Goal: Use online tool/utility: Utilize a website feature to perform a specific function

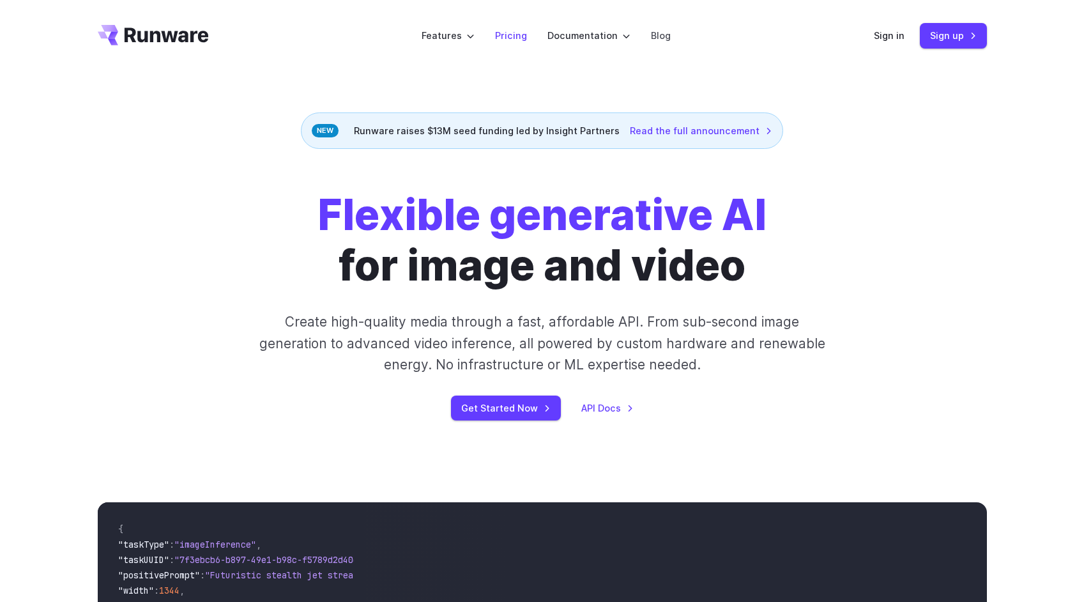
click at [514, 38] on link "Pricing" at bounding box center [511, 35] width 32 height 15
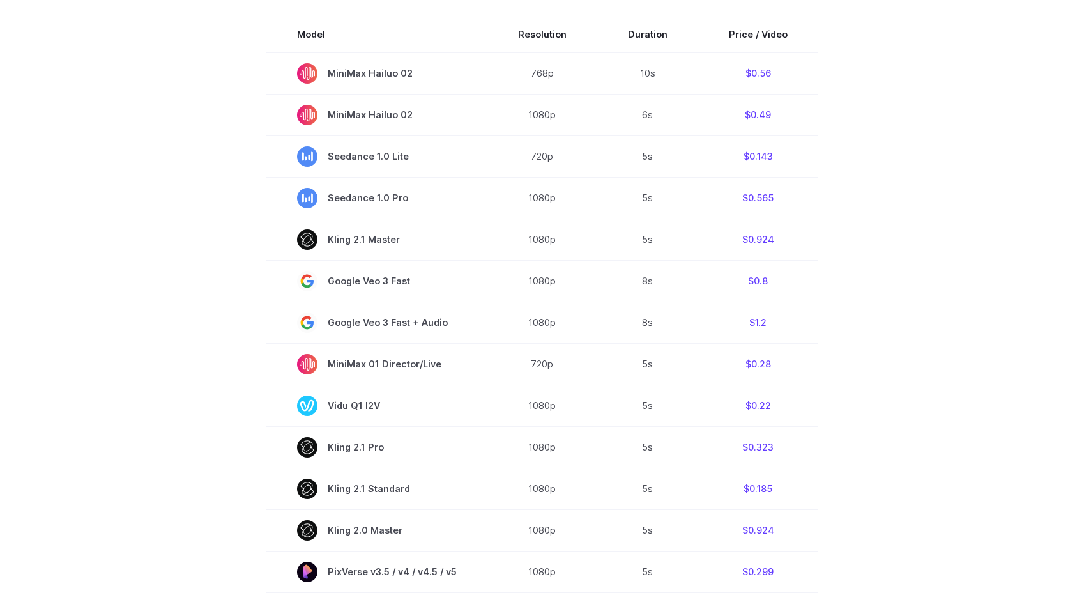
scroll to position [409, 0]
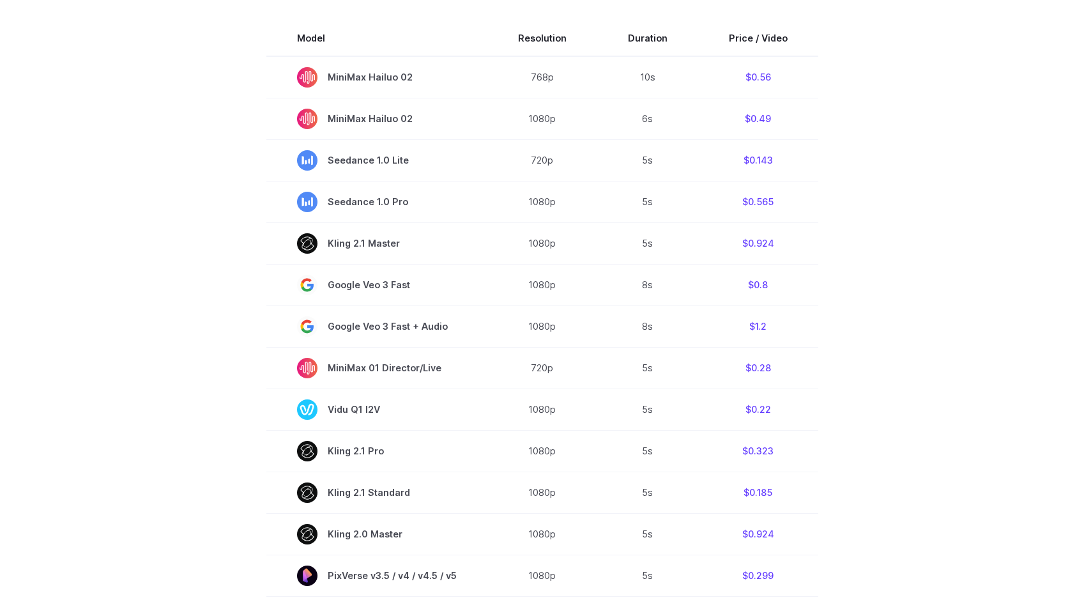
click at [945, 236] on section "Model Resolution Duration Price / Video MiniMax Hailuo 02 768p 10s $0.56 MiniMa…" at bounding box center [542, 453] width 889 height 866
click at [1045, 337] on div "Pricing based on what you use Exact pricing depends on your setup. Use the Play…" at bounding box center [542, 334] width 1084 height 1342
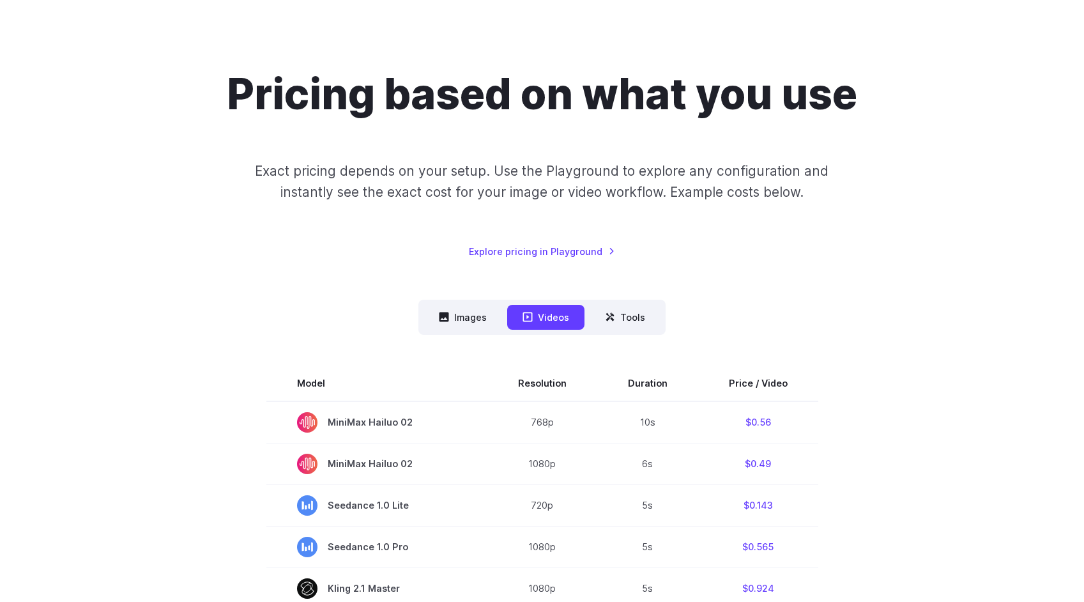
scroll to position [63, 0]
click at [460, 317] on button "Images" at bounding box center [462, 317] width 79 height 25
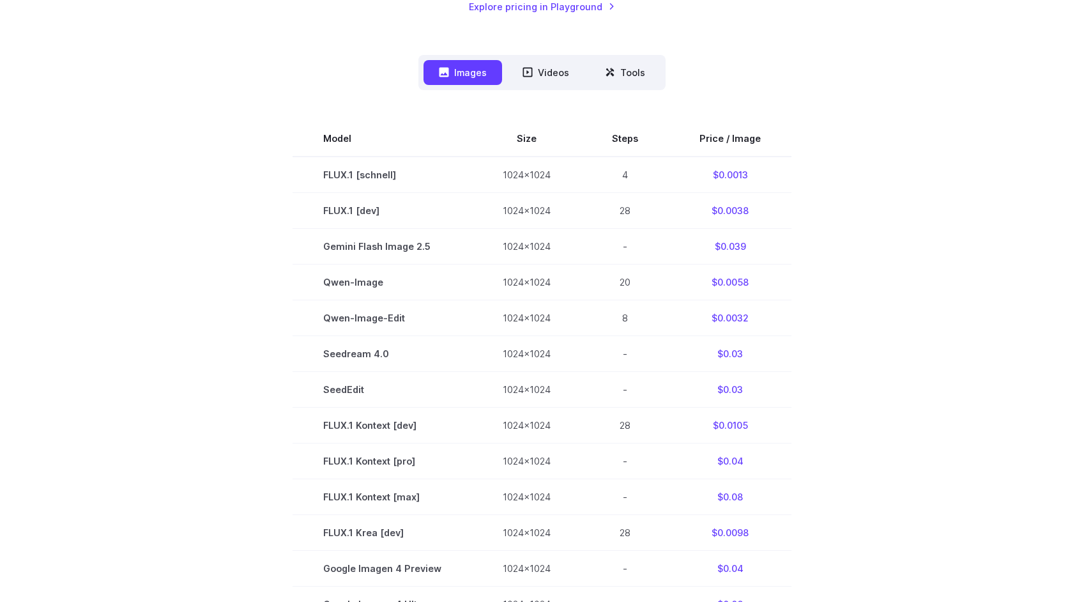
scroll to position [346, 0]
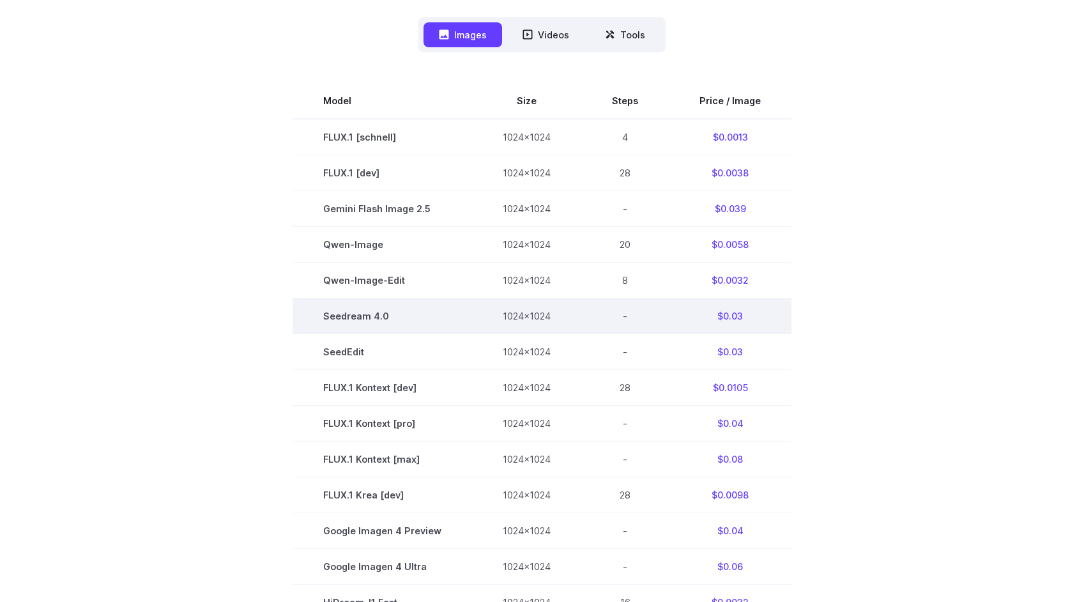
click at [368, 323] on td "Seedream 4.0" at bounding box center [381, 316] width 179 height 36
click at [736, 318] on td "$0.03" at bounding box center [730, 316] width 123 height 36
click at [510, 318] on td "1024x1024" at bounding box center [526, 316] width 109 height 36
click at [548, 317] on td "1024x1024" at bounding box center [526, 316] width 109 height 36
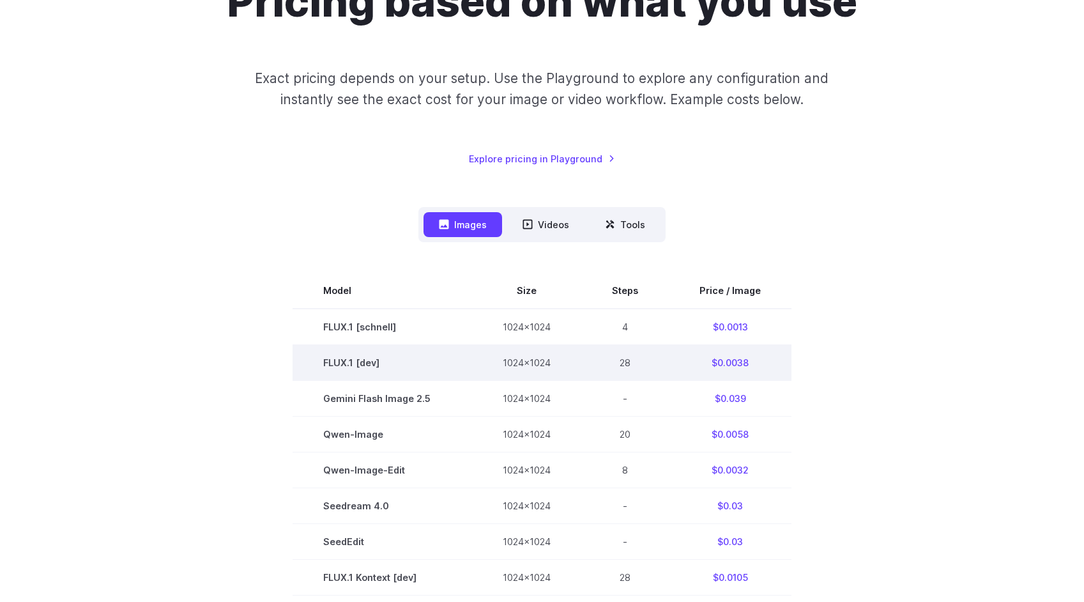
scroll to position [0, 0]
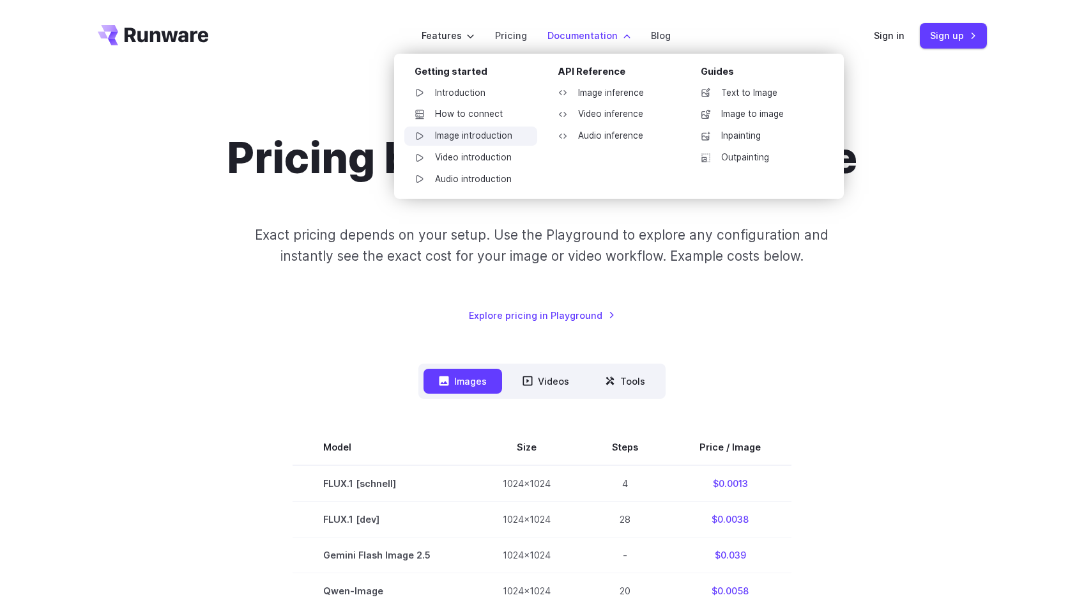
click at [481, 136] on link "Image introduction" at bounding box center [470, 135] width 133 height 19
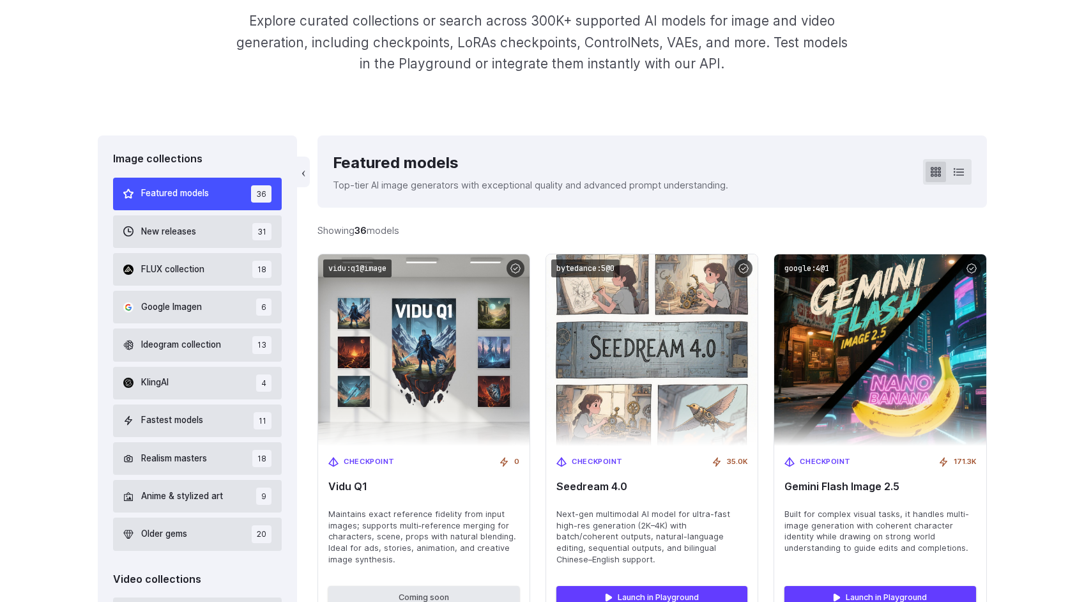
scroll to position [259, 0]
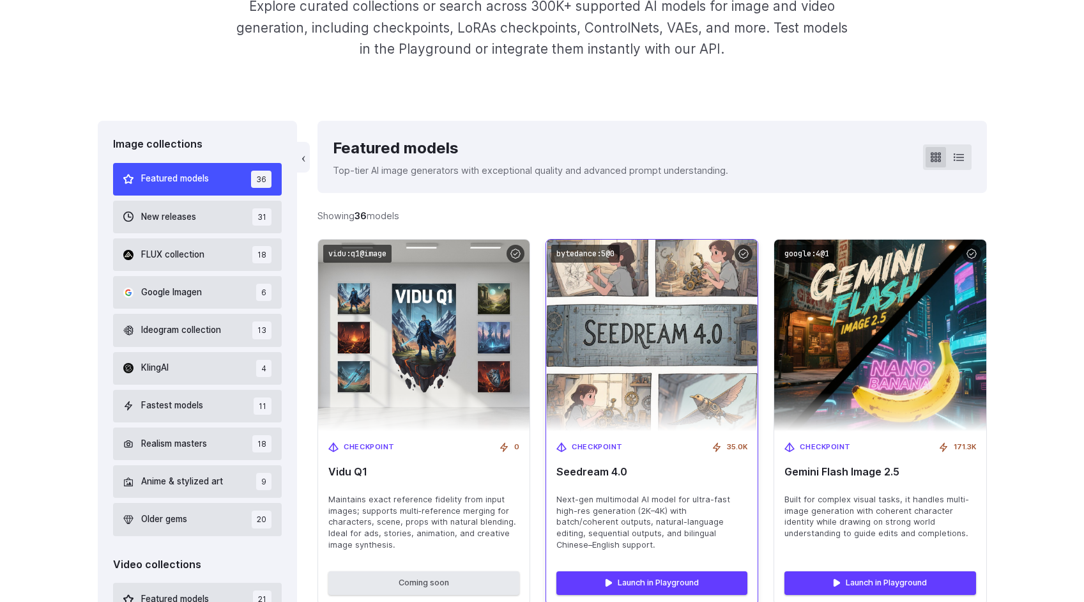
click at [672, 409] on img at bounding box center [652, 334] width 232 height 211
click at [583, 448] on span "Checkpoint" at bounding box center [597, 446] width 51 height 11
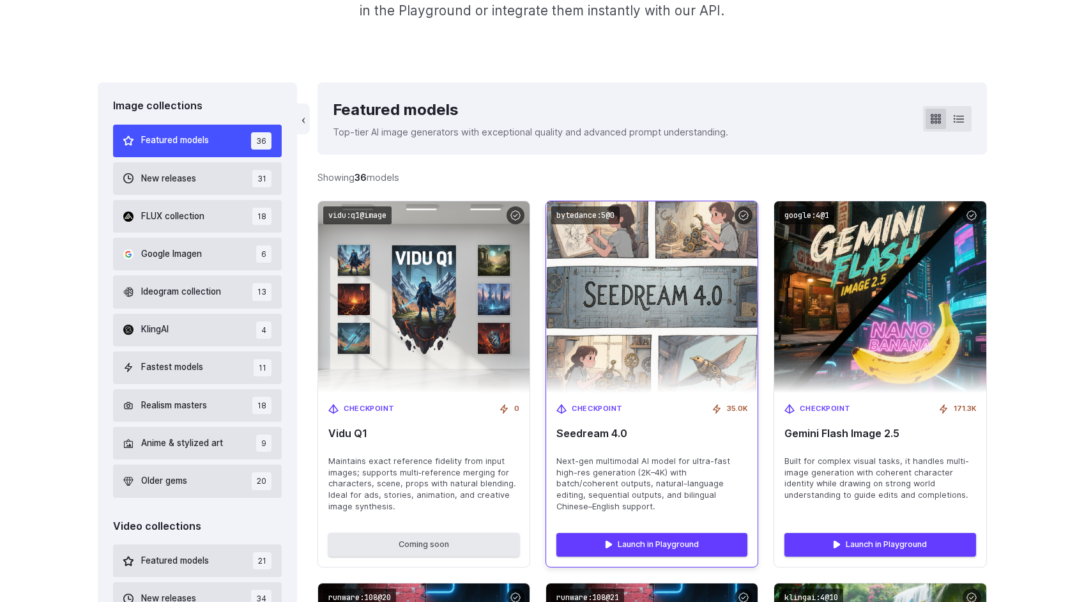
scroll to position [404, 0]
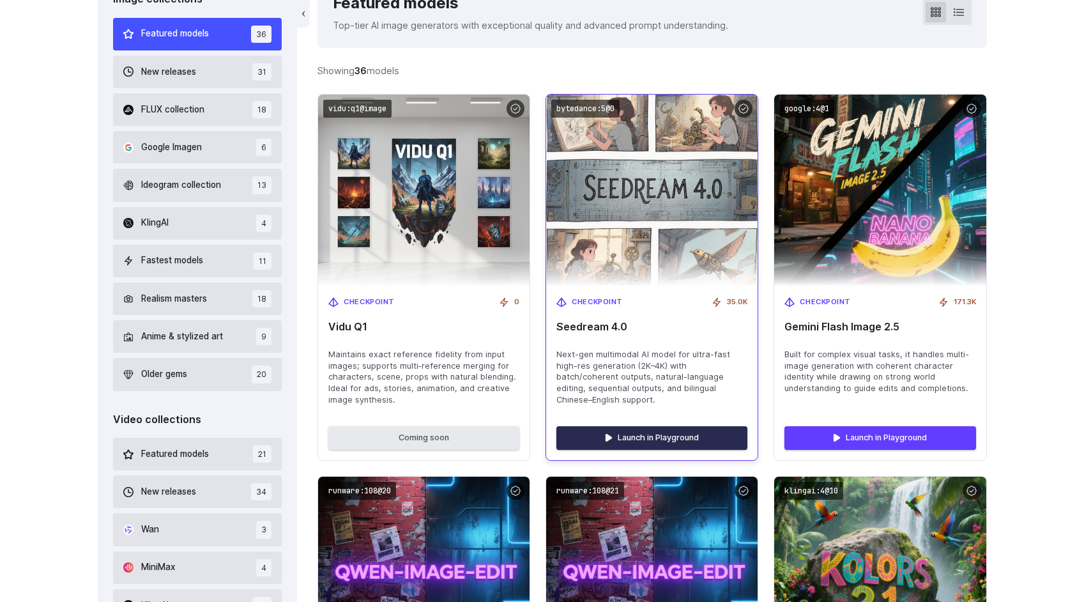
click at [651, 439] on link "Launch in Playground" at bounding box center [651, 437] width 191 height 23
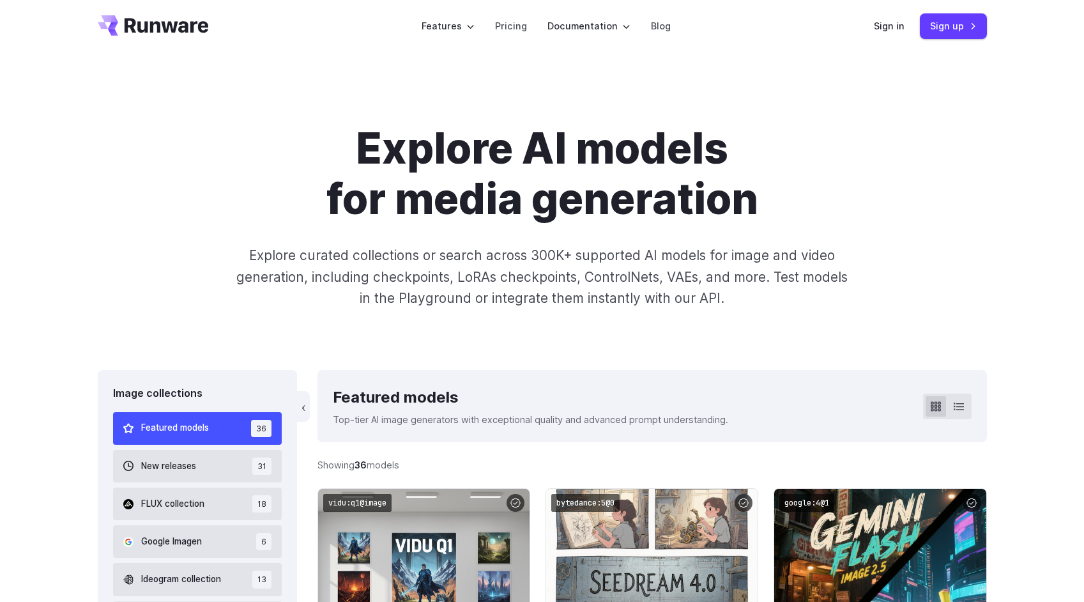
scroll to position [0, 0]
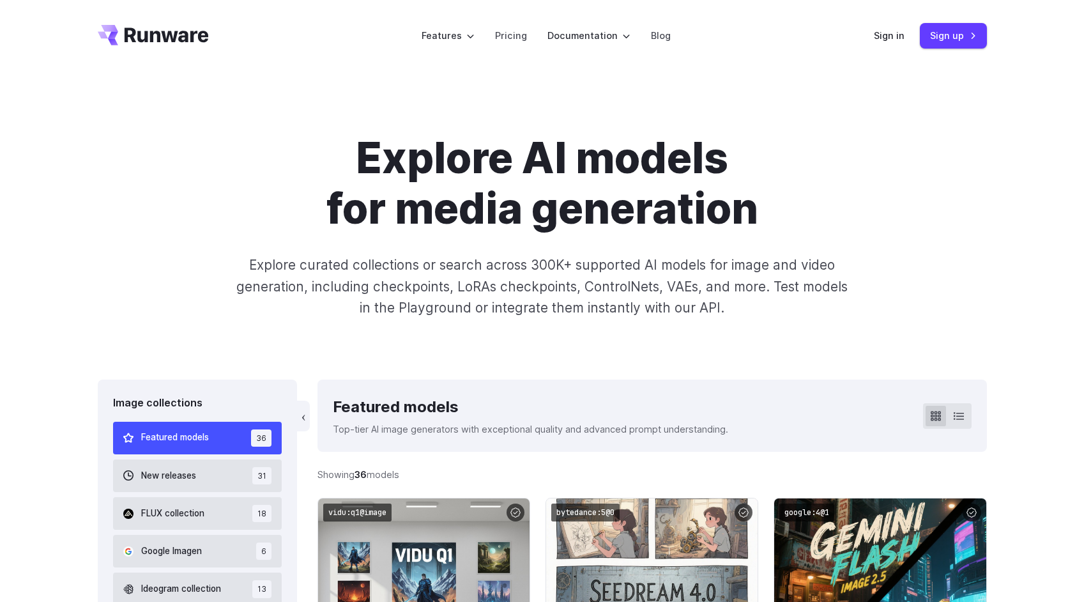
click at [148, 38] on icon "Go to /" at bounding box center [153, 35] width 111 height 20
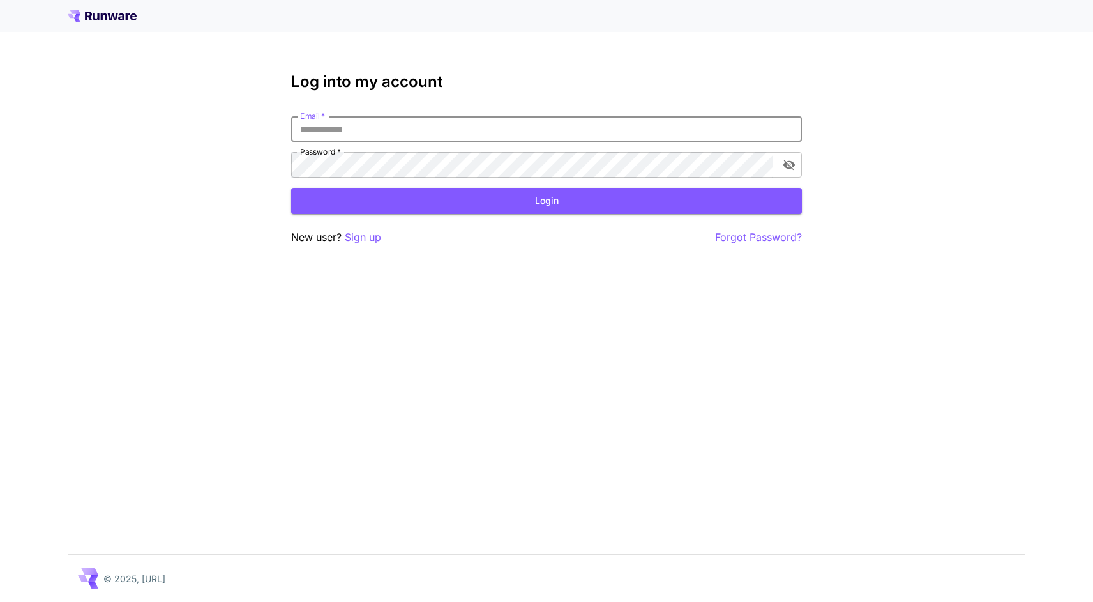
click at [416, 129] on input "Email   *" at bounding box center [546, 129] width 511 height 26
type input "**********"
click at [547, 209] on button "Login" at bounding box center [546, 201] width 511 height 26
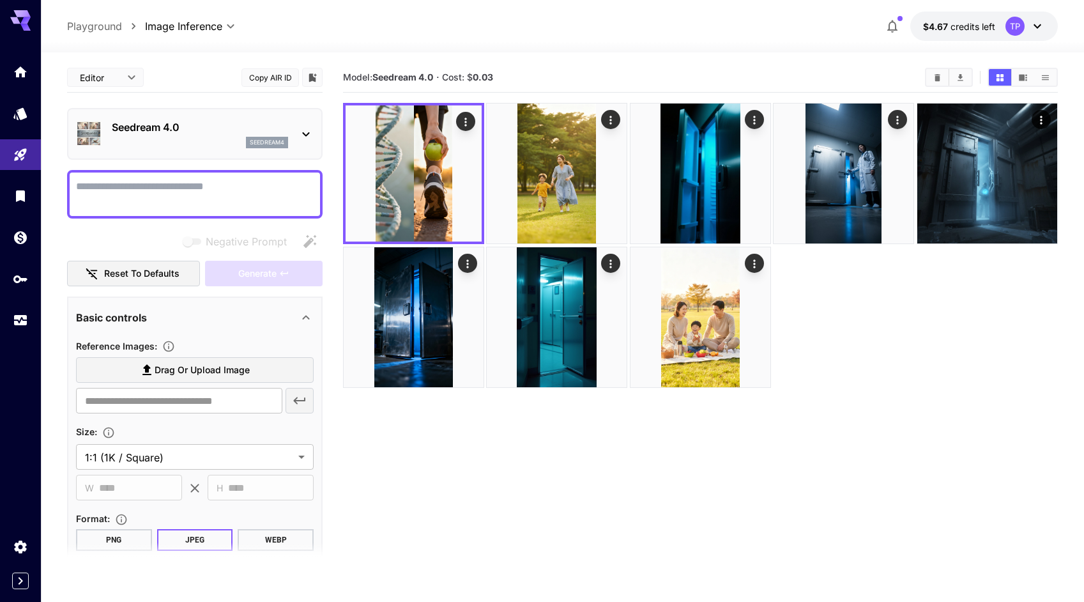
click at [277, 141] on p "seedream4" at bounding box center [267, 142] width 34 height 9
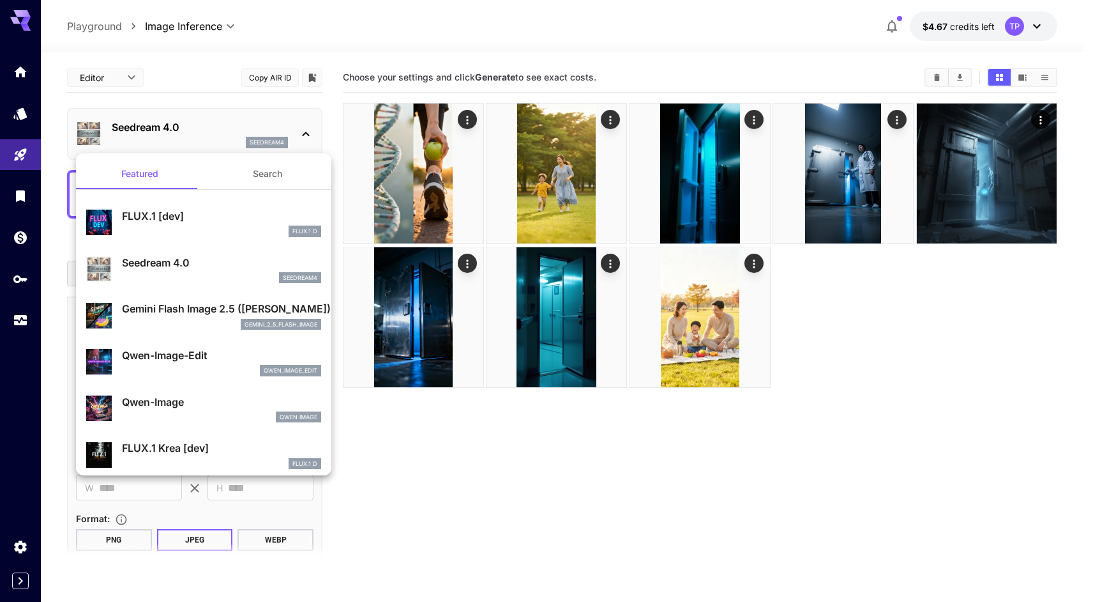
click at [277, 141] on div at bounding box center [546, 301] width 1093 height 602
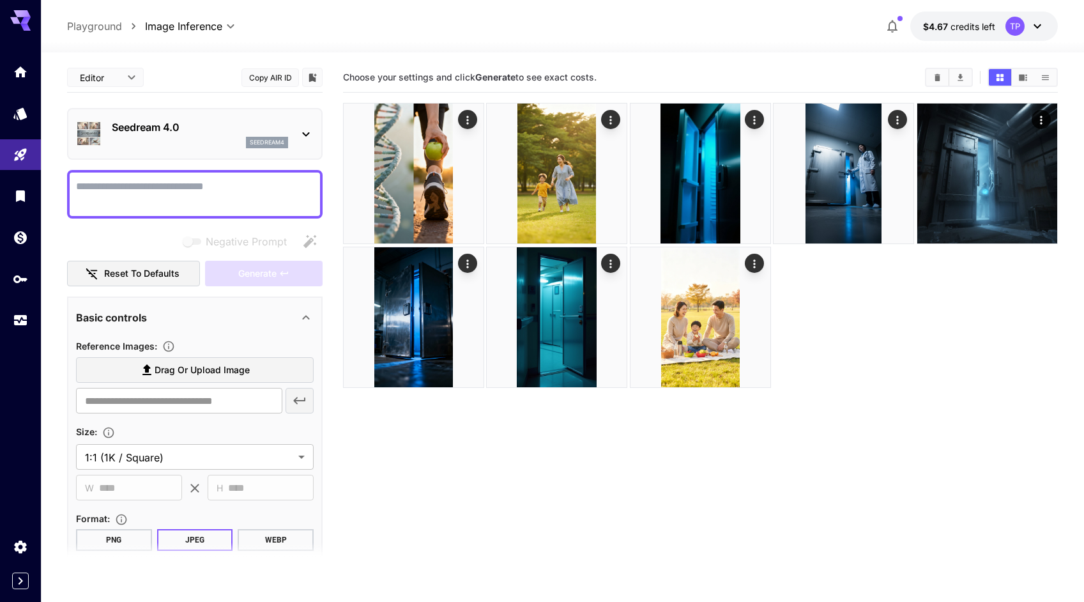
click at [277, 141] on p "seedream4" at bounding box center [267, 142] width 34 height 9
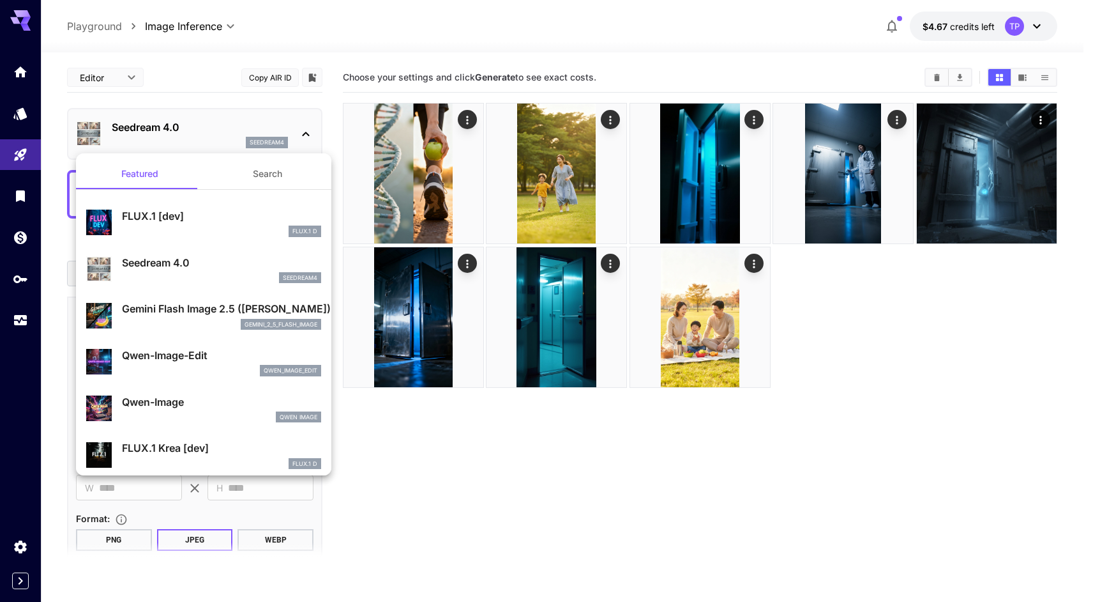
click at [277, 141] on div at bounding box center [546, 301] width 1093 height 602
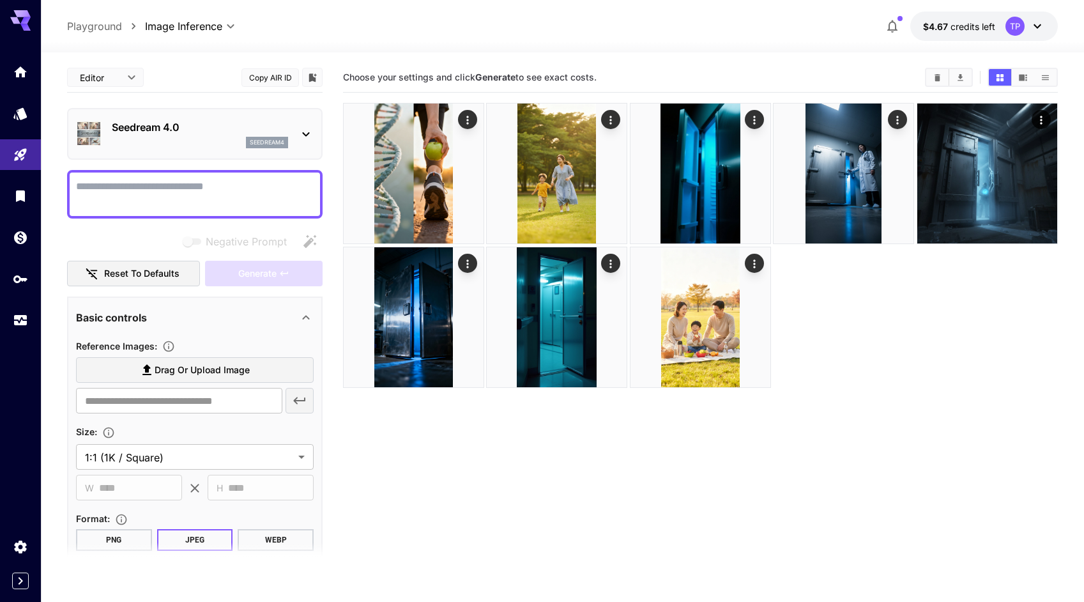
click at [221, 193] on textarea "Negative Prompt" at bounding box center [195, 194] width 238 height 31
click at [313, 77] on icon "Add to library" at bounding box center [313, 77] width 8 height 8
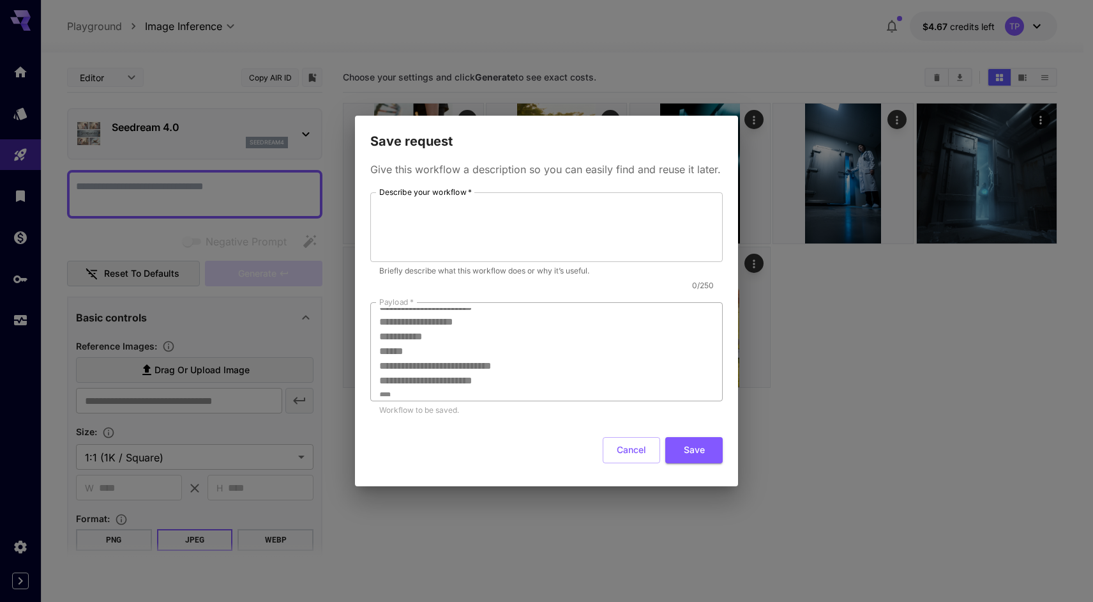
scroll to position [115, 0]
click at [636, 445] on button "Cancel" at bounding box center [631, 450] width 57 height 26
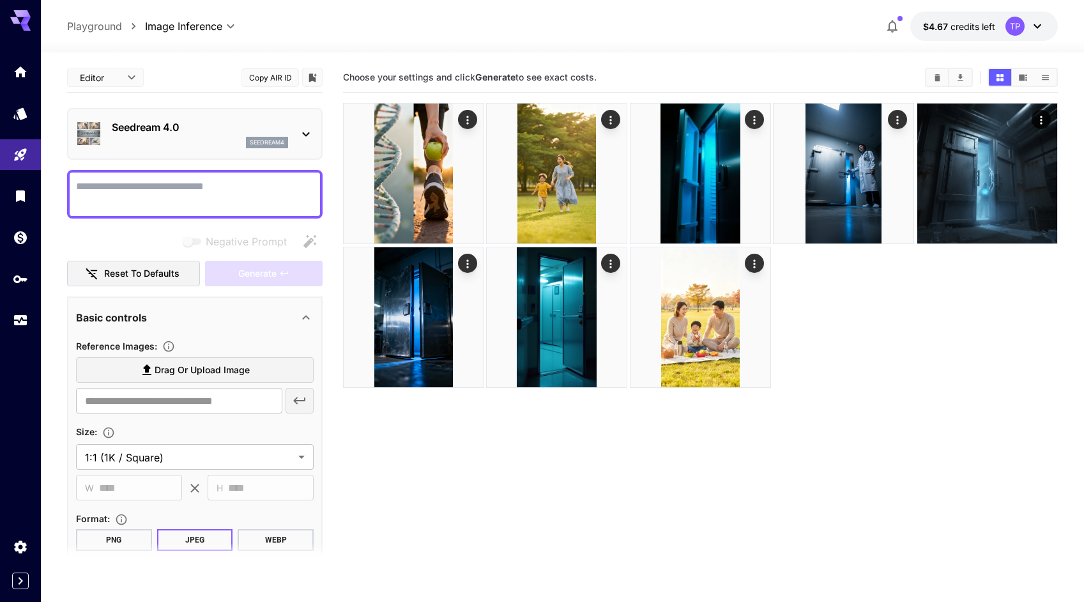
click at [192, 131] on p "Seedream 4.0" at bounding box center [200, 126] width 176 height 15
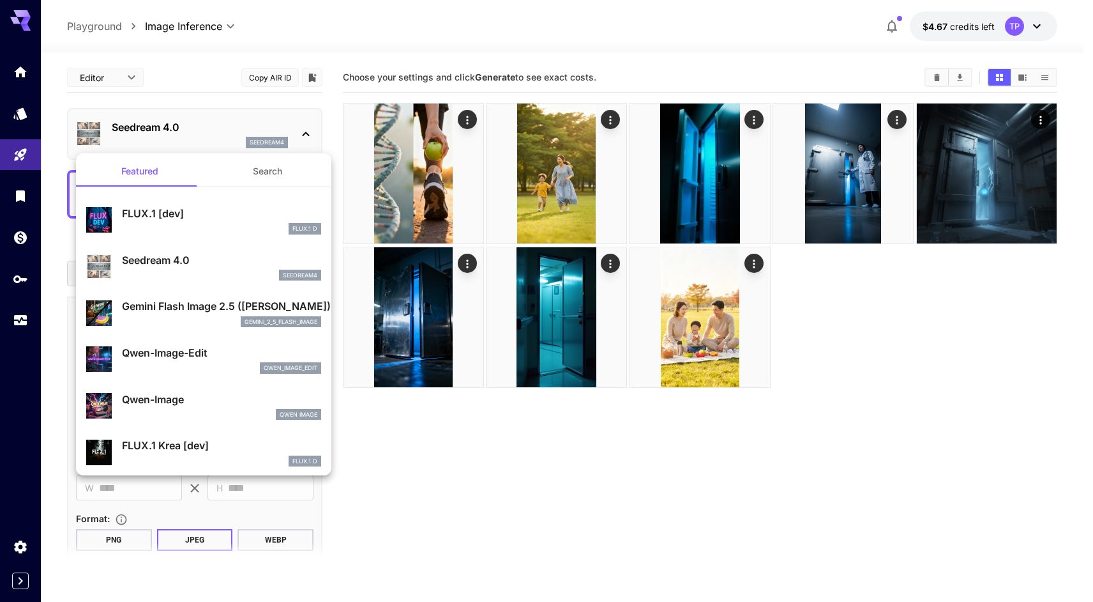
scroll to position [5, 0]
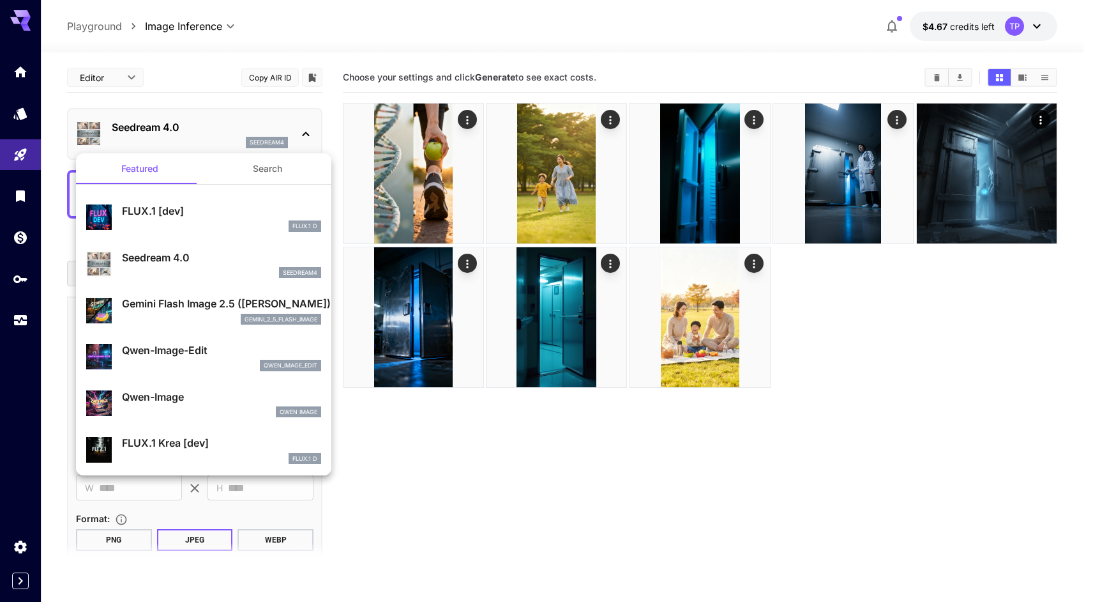
click at [172, 314] on div "gemini_2_5_flash_image" at bounding box center [221, 319] width 199 height 11
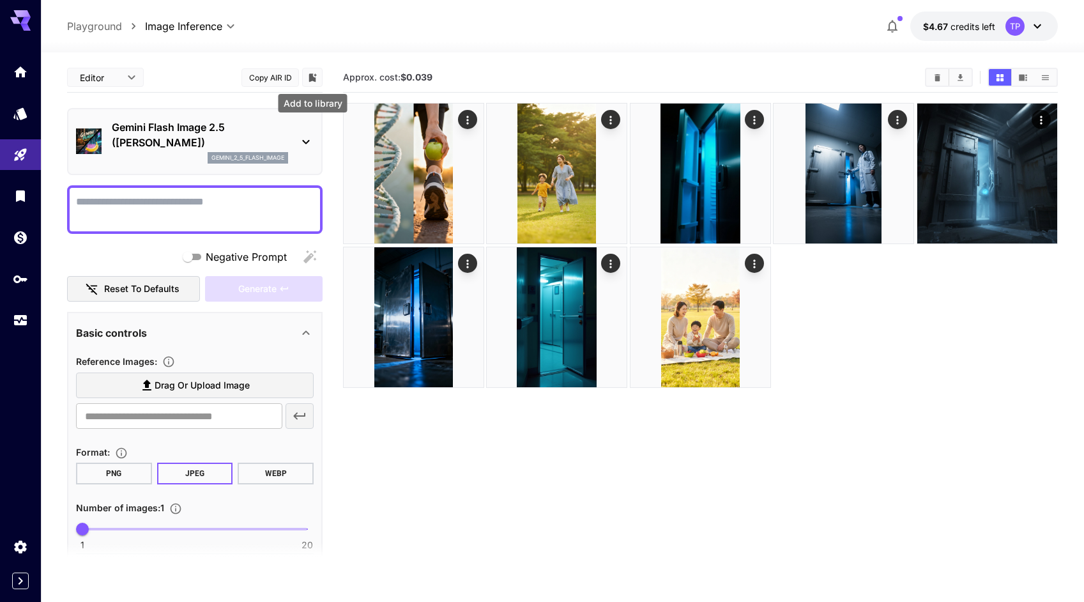
click at [310, 79] on icon "Add to library" at bounding box center [313, 77] width 8 height 8
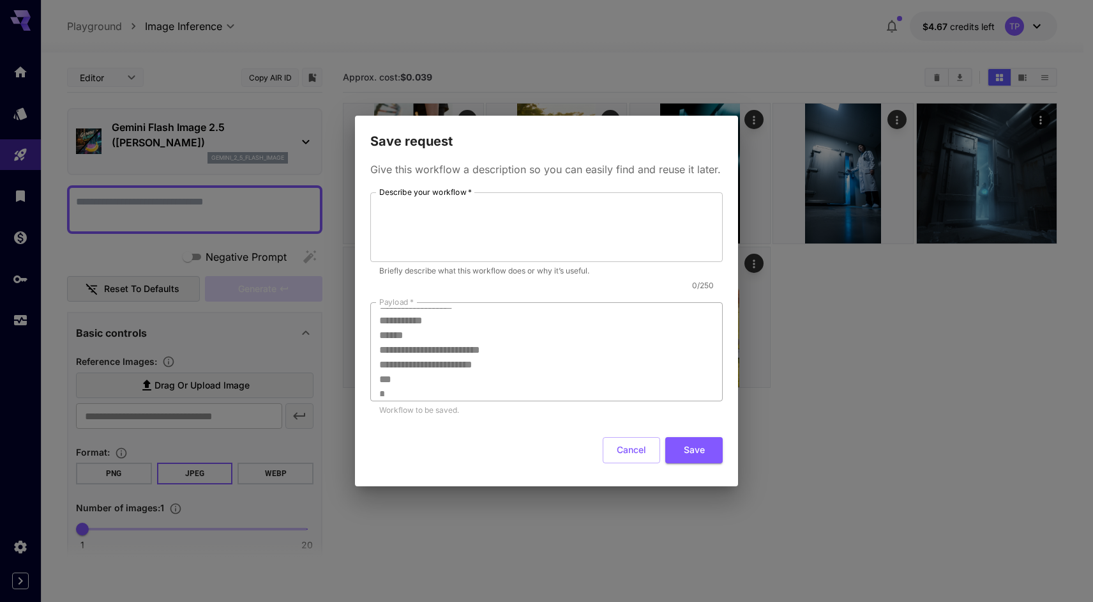
scroll to position [100, 0]
click at [621, 444] on button "Cancel" at bounding box center [631, 450] width 57 height 26
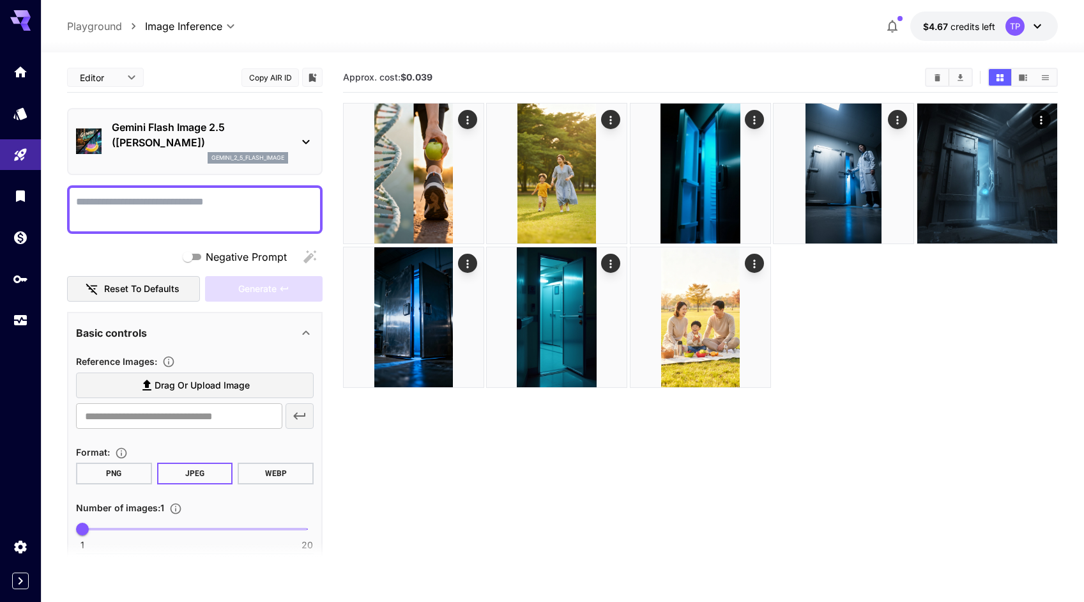
click at [665, 478] on section "Approx. cost: $0.039" at bounding box center [700, 364] width 715 height 602
click at [303, 146] on icon at bounding box center [305, 141] width 15 height 15
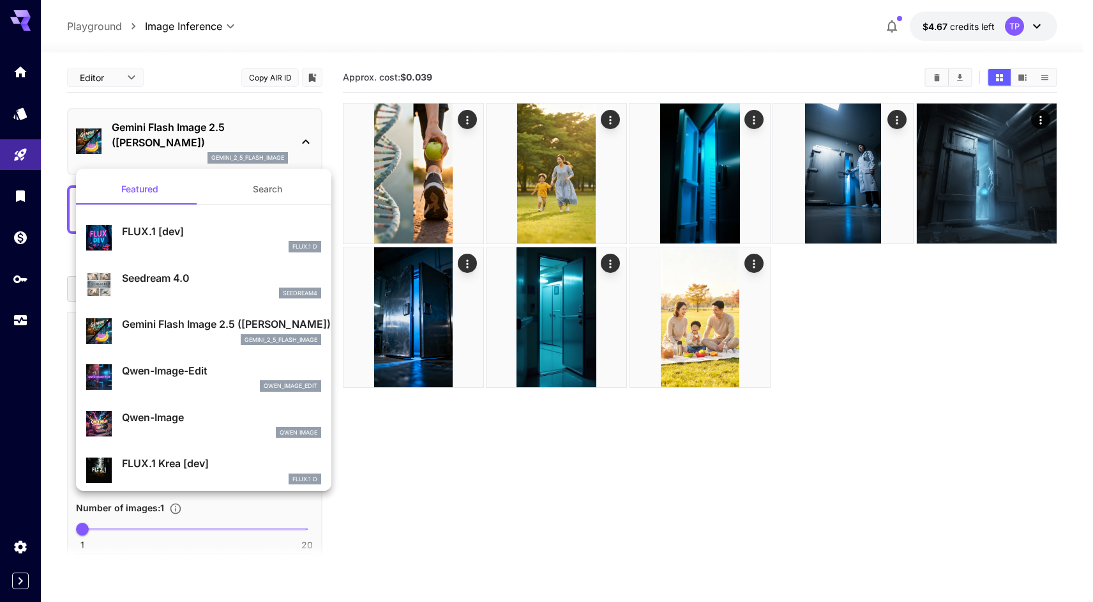
click at [160, 278] on p "Seedream 4.0" at bounding box center [221, 277] width 199 height 15
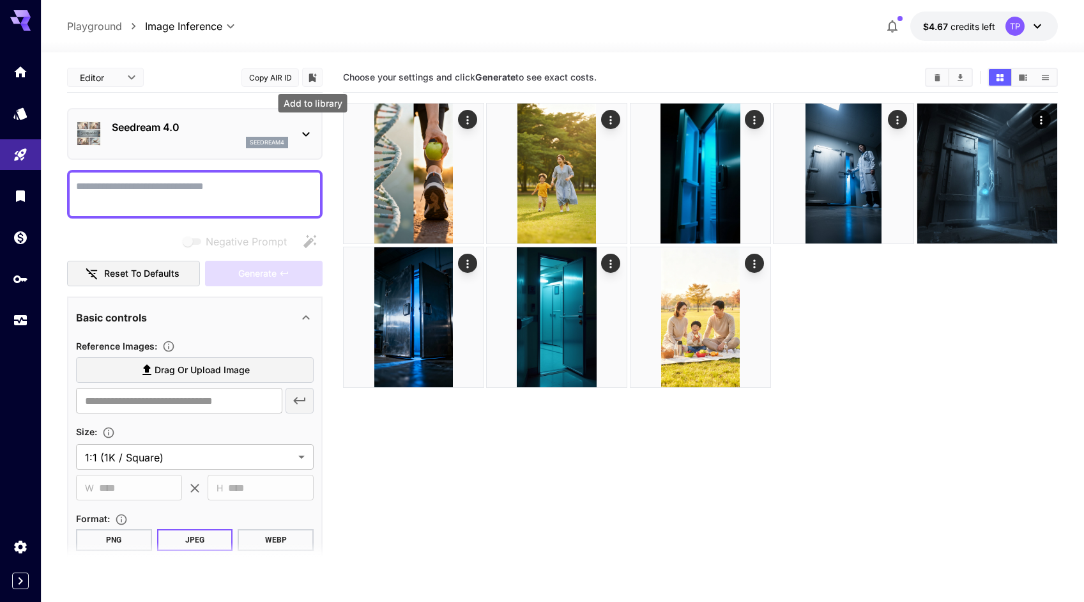
click at [312, 82] on icon "Add to library" at bounding box center [312, 77] width 11 height 11
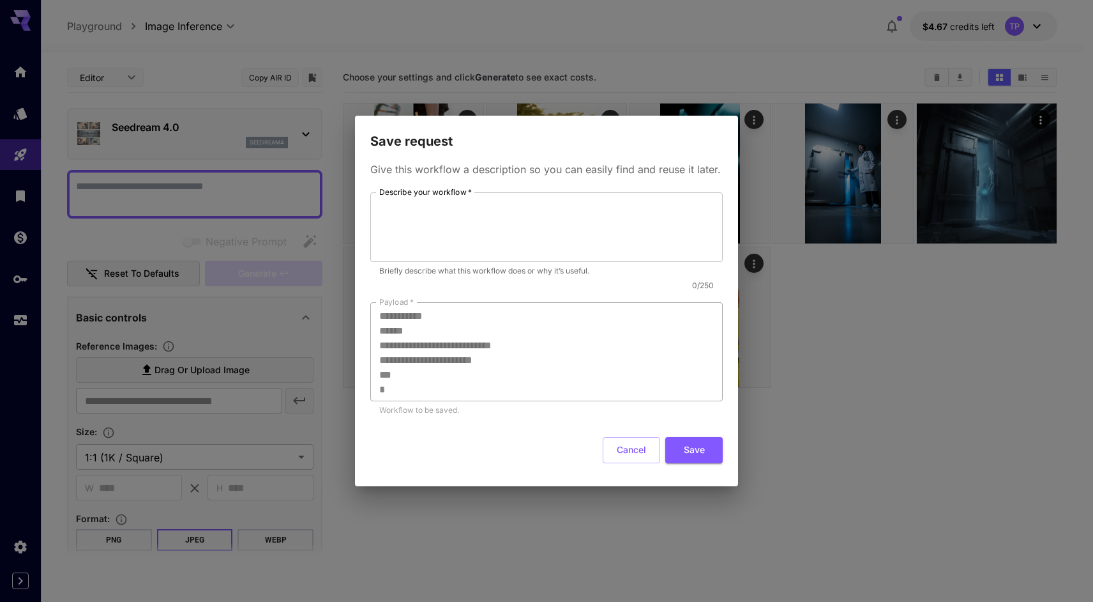
scroll to position [132, 0]
click at [630, 455] on button "Cancel" at bounding box center [631, 450] width 57 height 26
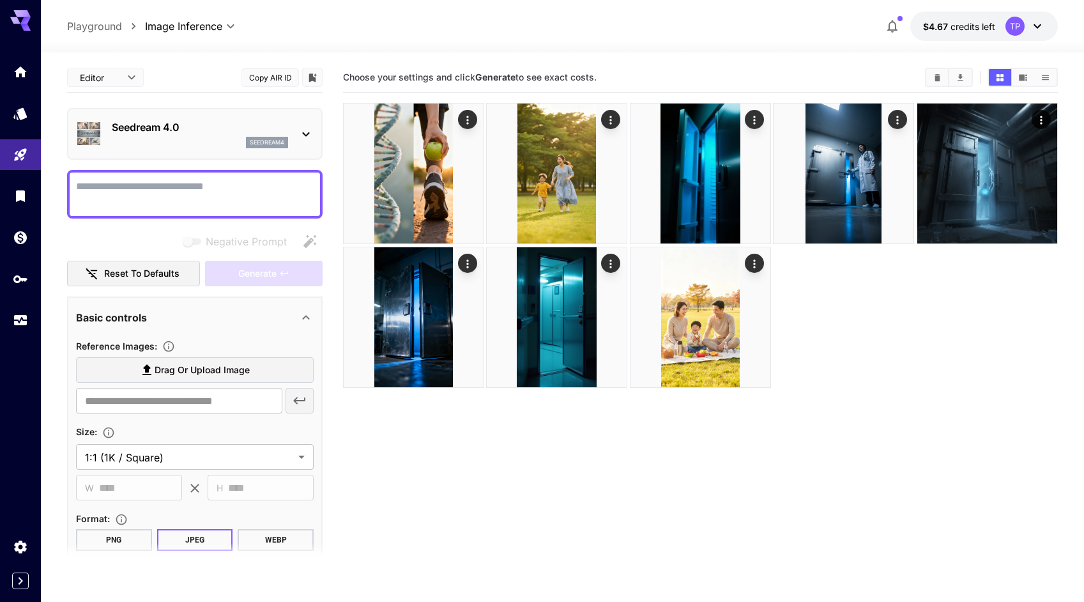
click at [825, 447] on section "Choose your settings and click Generate to see exact costs." at bounding box center [700, 364] width 715 height 602
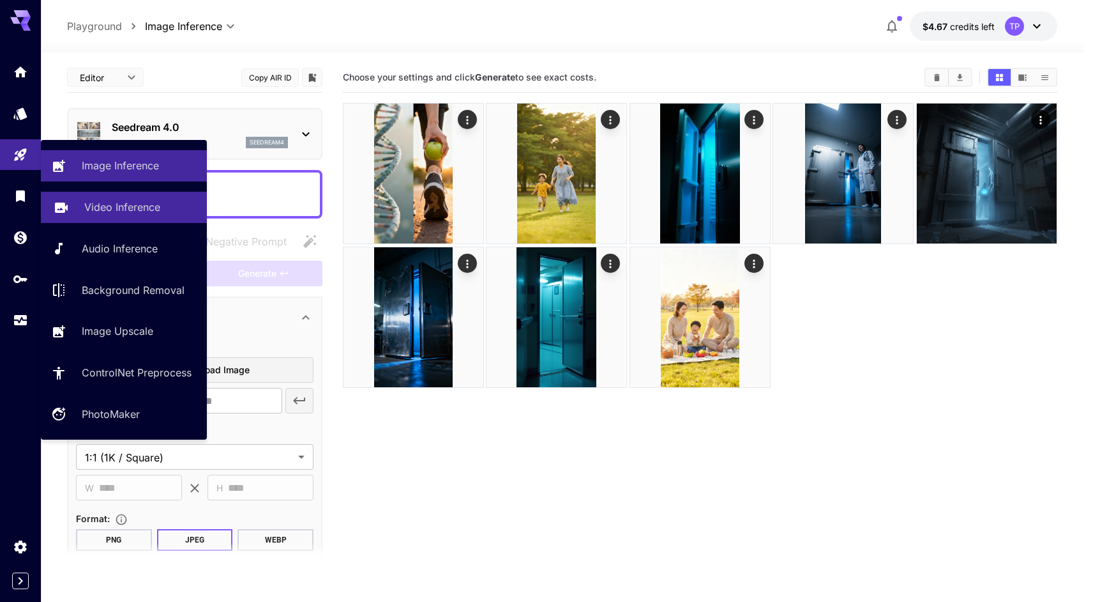
click at [148, 208] on p "Video Inference" at bounding box center [122, 206] width 76 height 15
type input "**********"
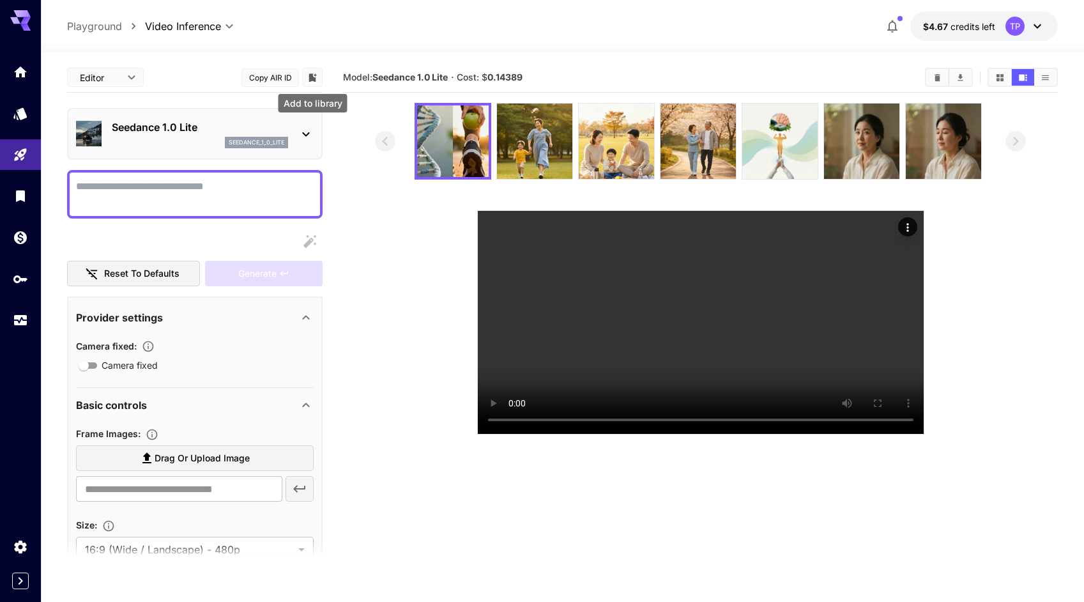
click at [314, 80] on icon "Add to library" at bounding box center [313, 77] width 8 height 8
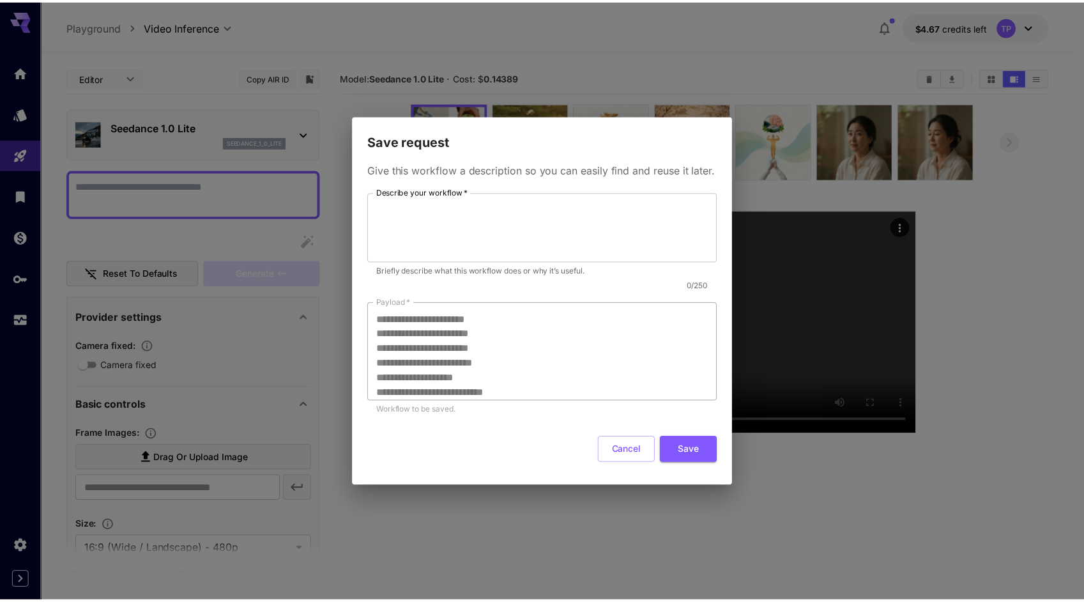
scroll to position [129, 0]
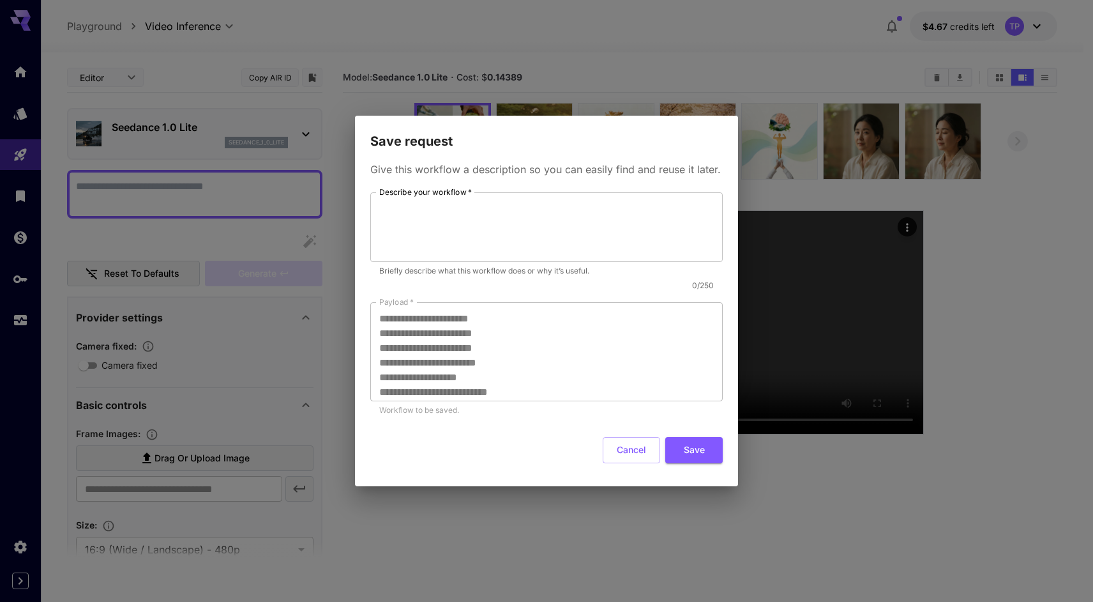
click at [1005, 370] on div "**********" at bounding box center [546, 301] width 1093 height 602
click at [623, 457] on button "Cancel" at bounding box center [631, 450] width 57 height 26
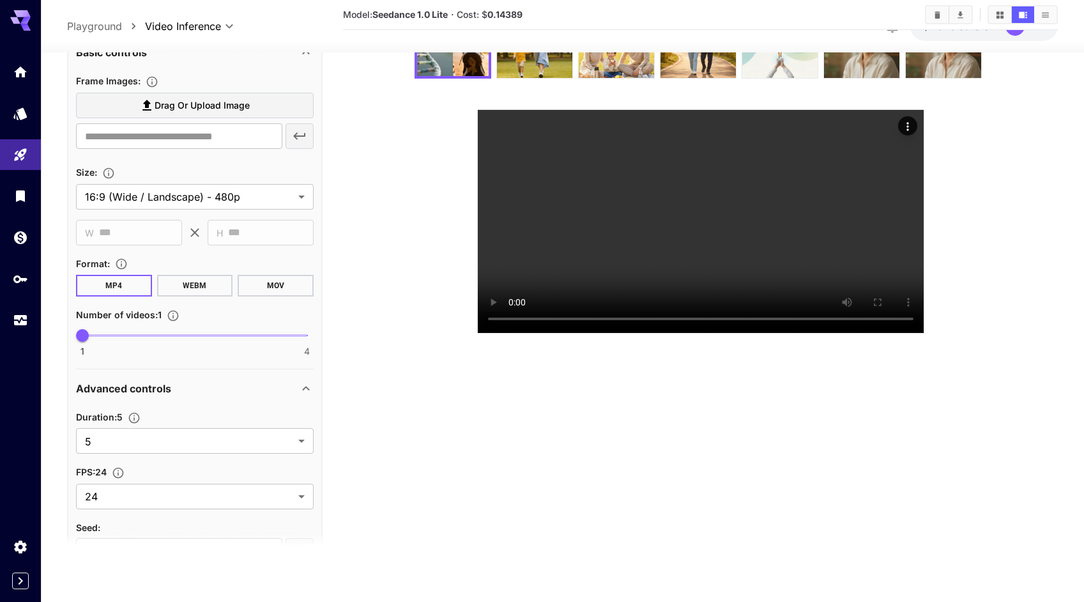
scroll to position [342, 0]
click at [281, 210] on body "**********" at bounding box center [542, 250] width 1084 height 702
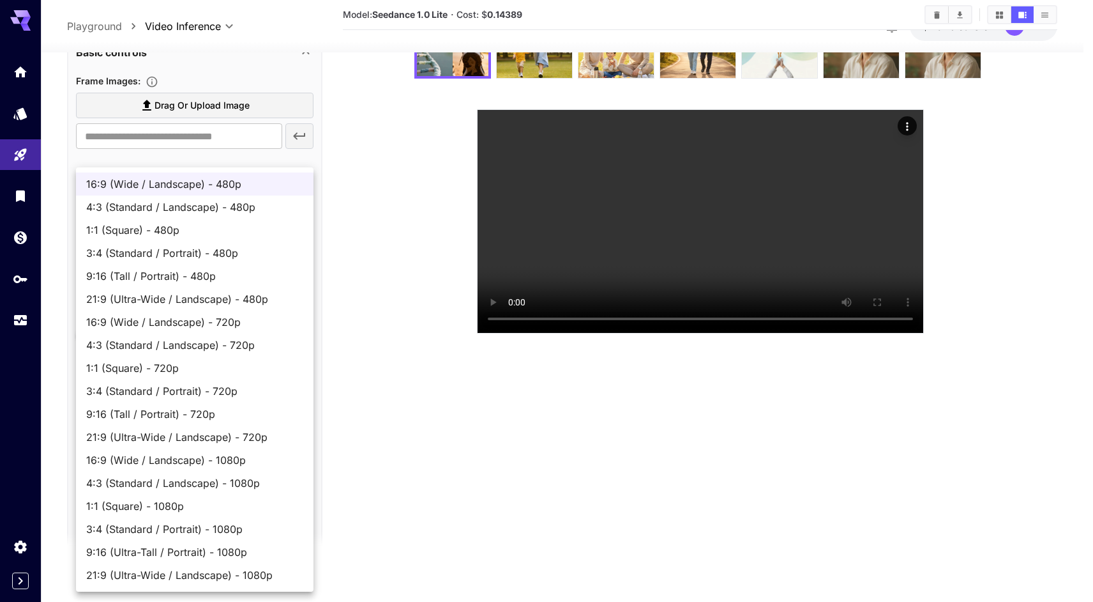
click at [227, 420] on span "9:16 (Tall / Portrait) - 720p" at bounding box center [194, 413] width 217 height 15
type input "**********"
type input "***"
type input "****"
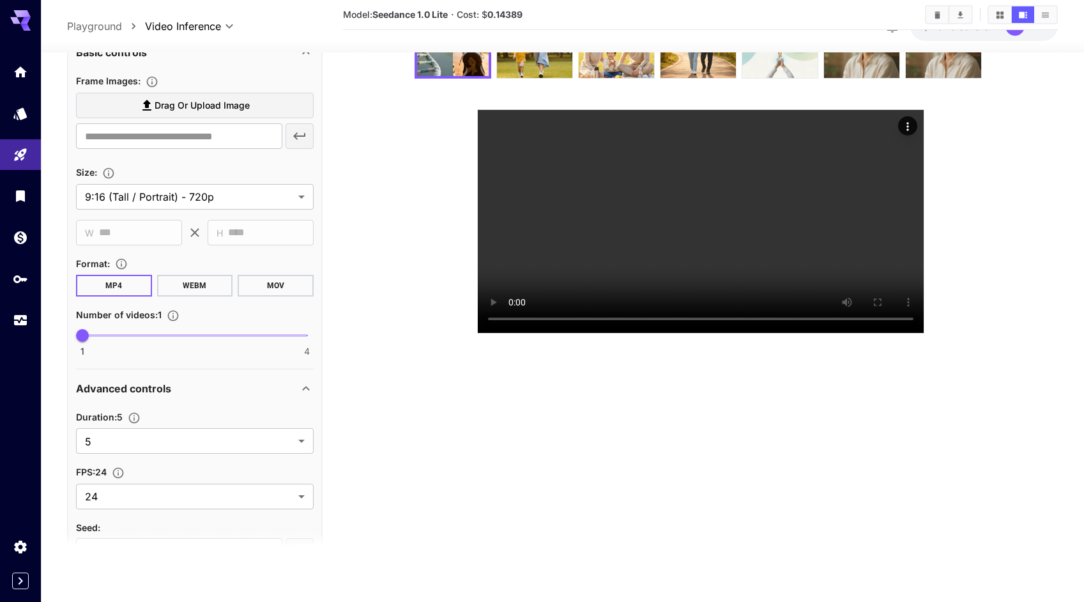
click at [413, 323] on section at bounding box center [700, 167] width 650 height 331
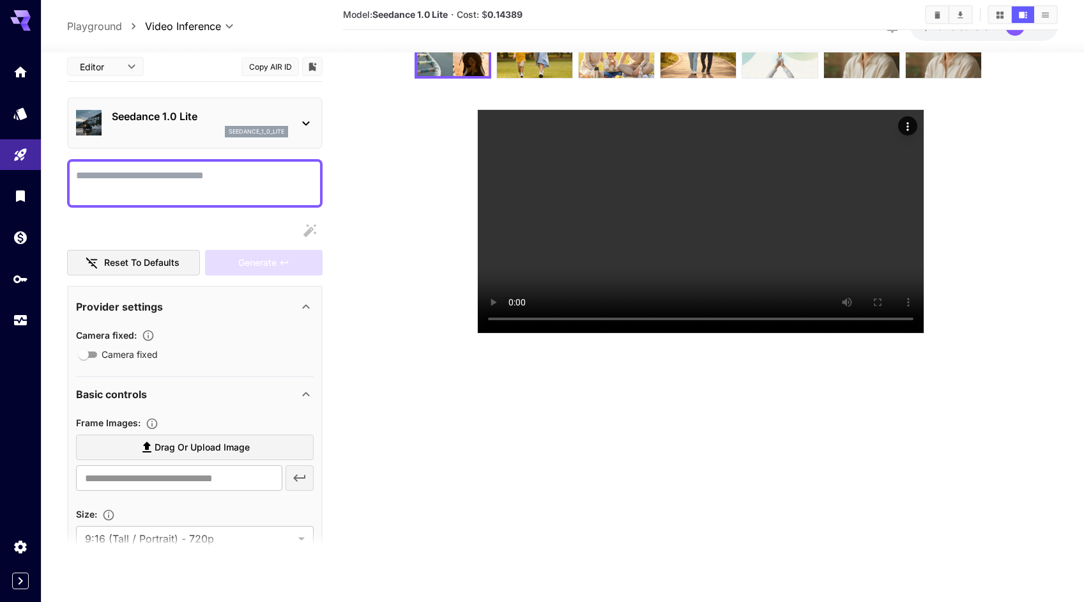
scroll to position [342, 0]
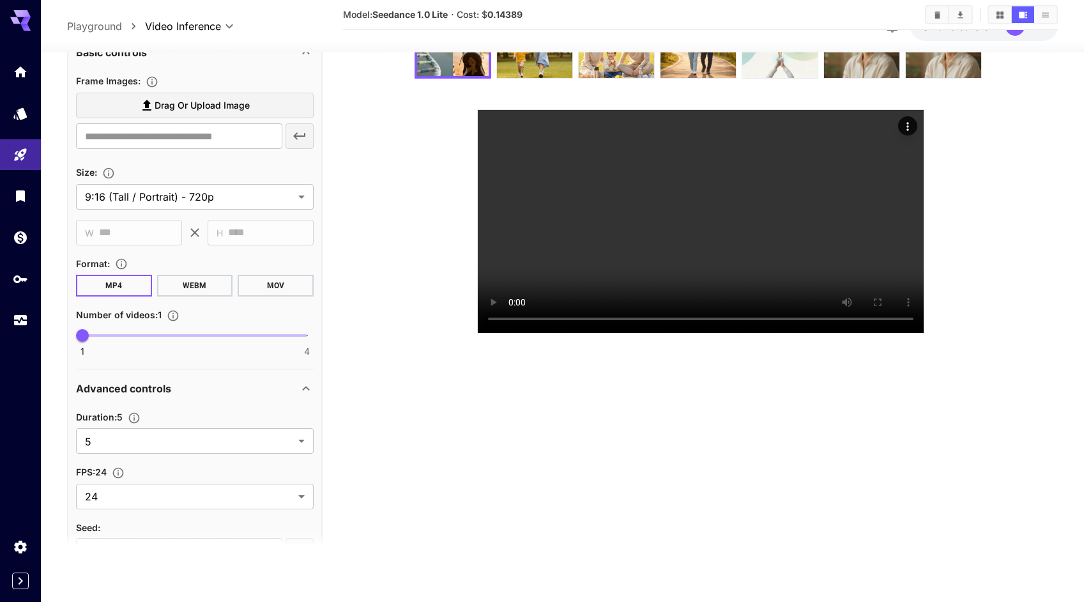
click at [365, 268] on section at bounding box center [700, 167] width 715 height 331
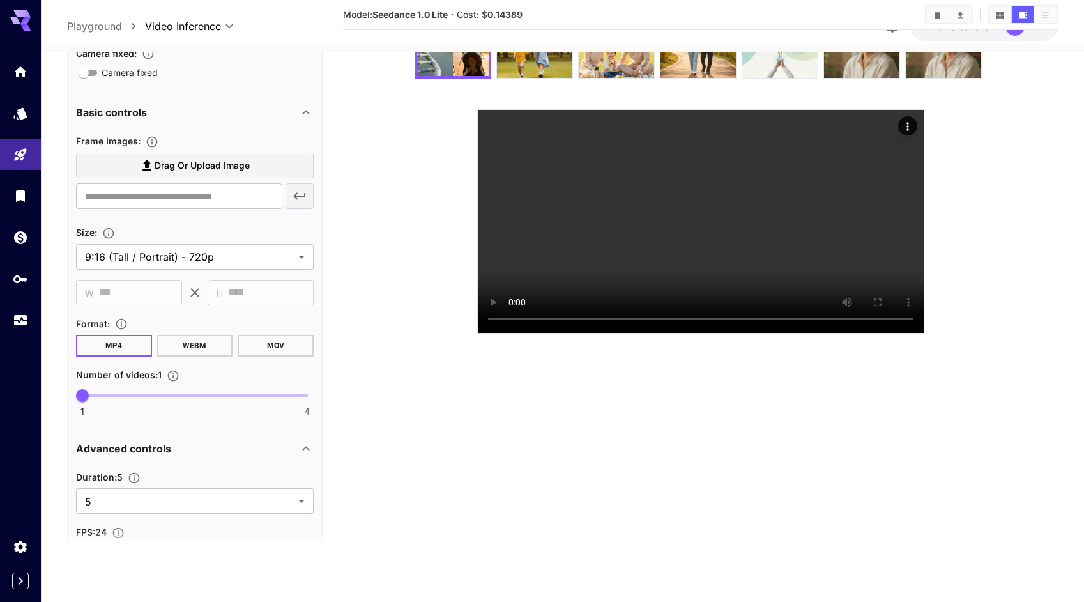
scroll to position [281, 0]
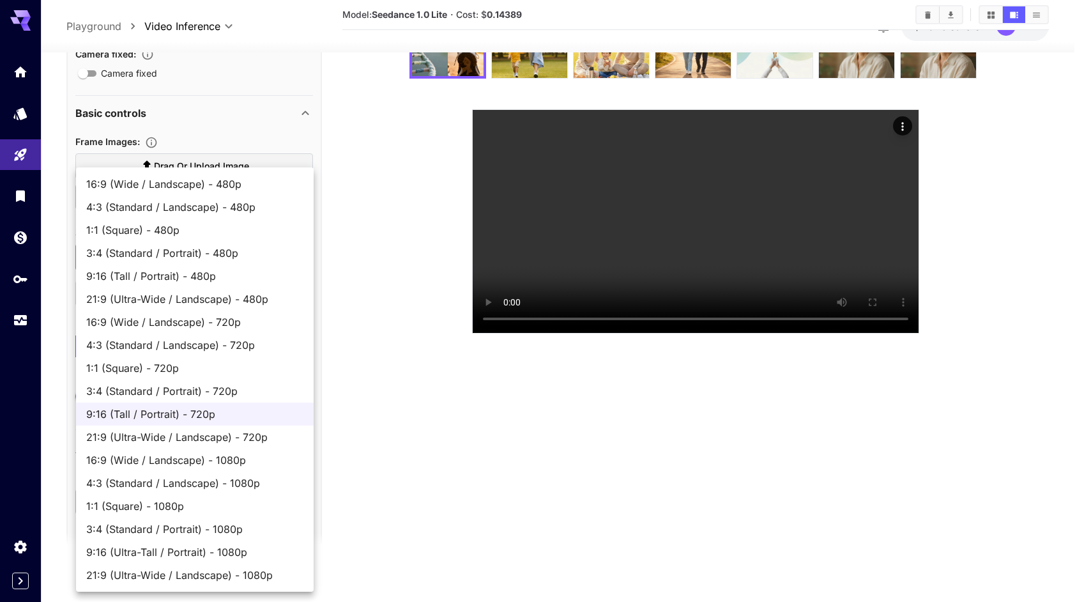
click at [258, 271] on body "**********" at bounding box center [542, 250] width 1084 height 702
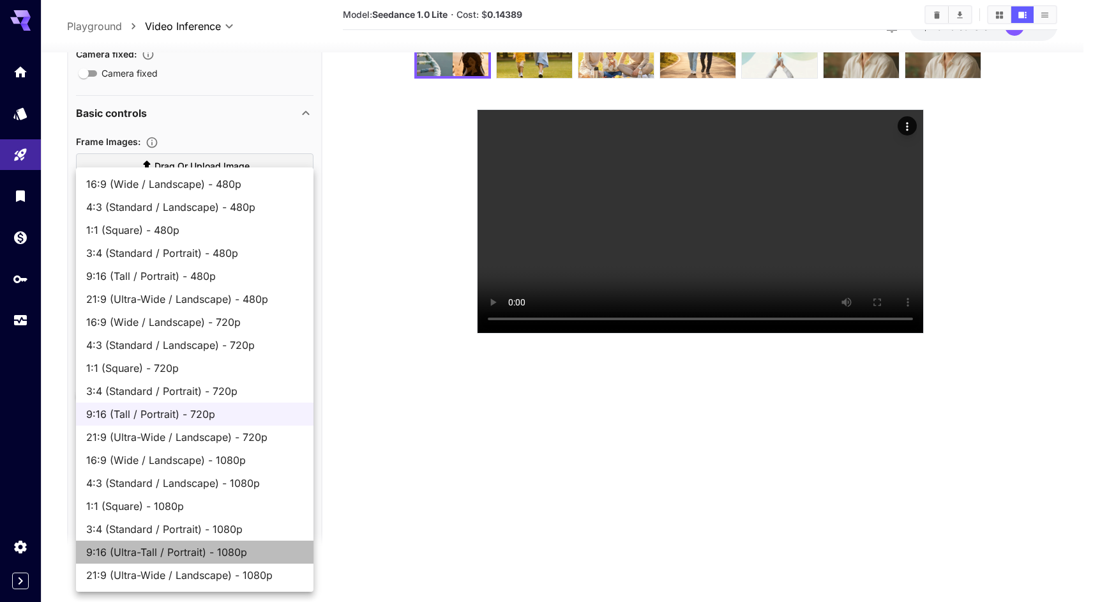
click at [169, 544] on span "9:16 (Ultra-Tall / Portrait) - 1080p" at bounding box center [194, 551] width 217 height 15
type input "**********"
type input "****"
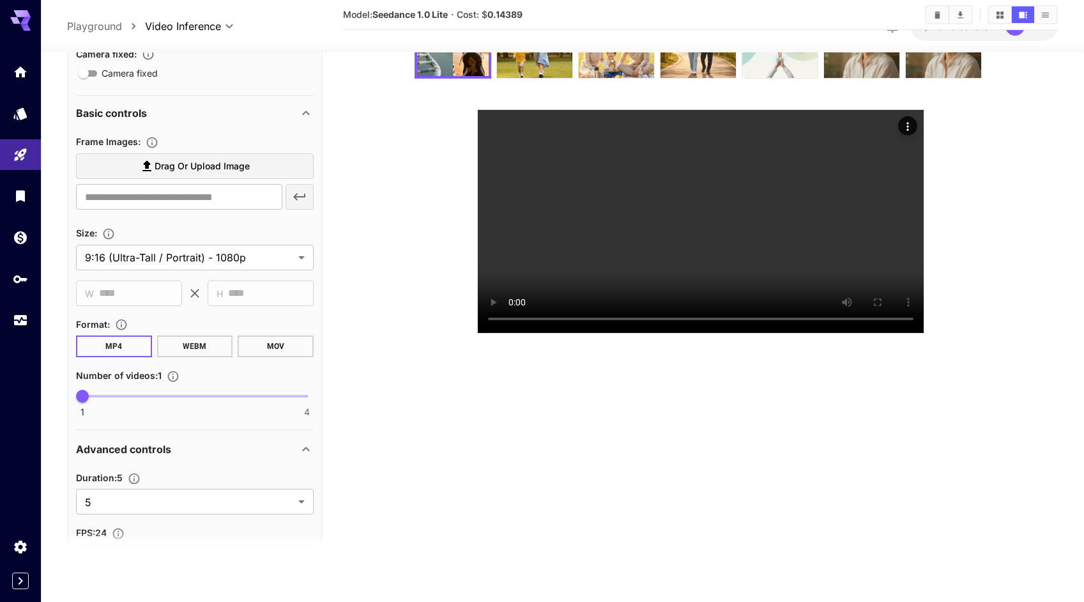
click at [357, 333] on section at bounding box center [700, 167] width 715 height 331
click at [375, 333] on section at bounding box center [700, 167] width 650 height 331
click at [1033, 208] on section at bounding box center [700, 167] width 715 height 331
click at [16, 315] on icon "Usage" at bounding box center [21, 315] width 15 height 15
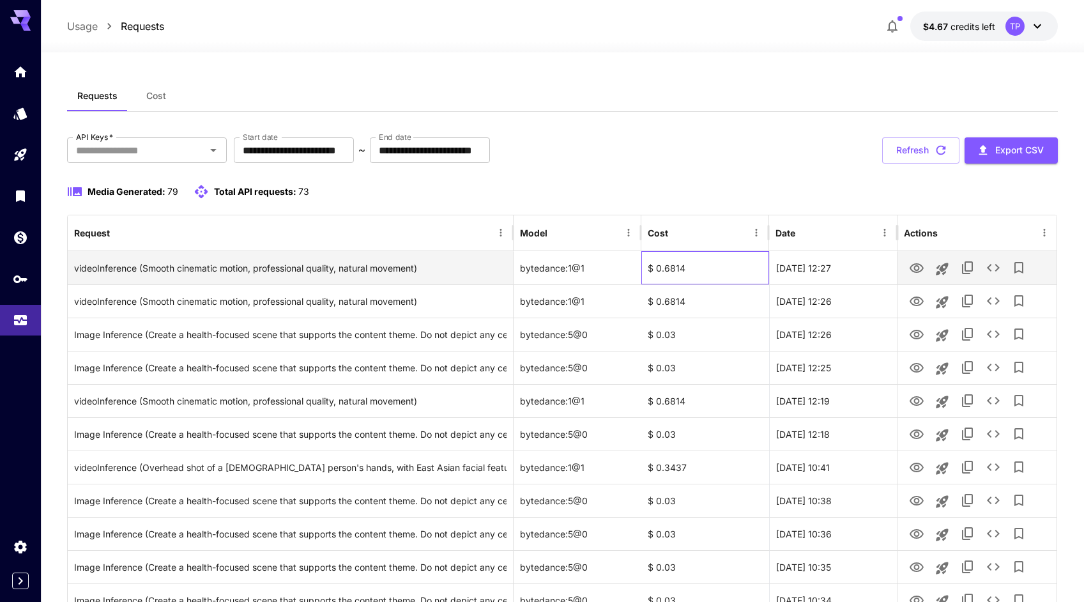
click at [665, 269] on div "$ 0.6814" at bounding box center [705, 267] width 128 height 33
drag, startPoint x: 664, startPoint y: 268, endPoint x: 686, endPoint y: 268, distance: 21.7
click at [686, 268] on div "$ 0.6814" at bounding box center [705, 267] width 128 height 33
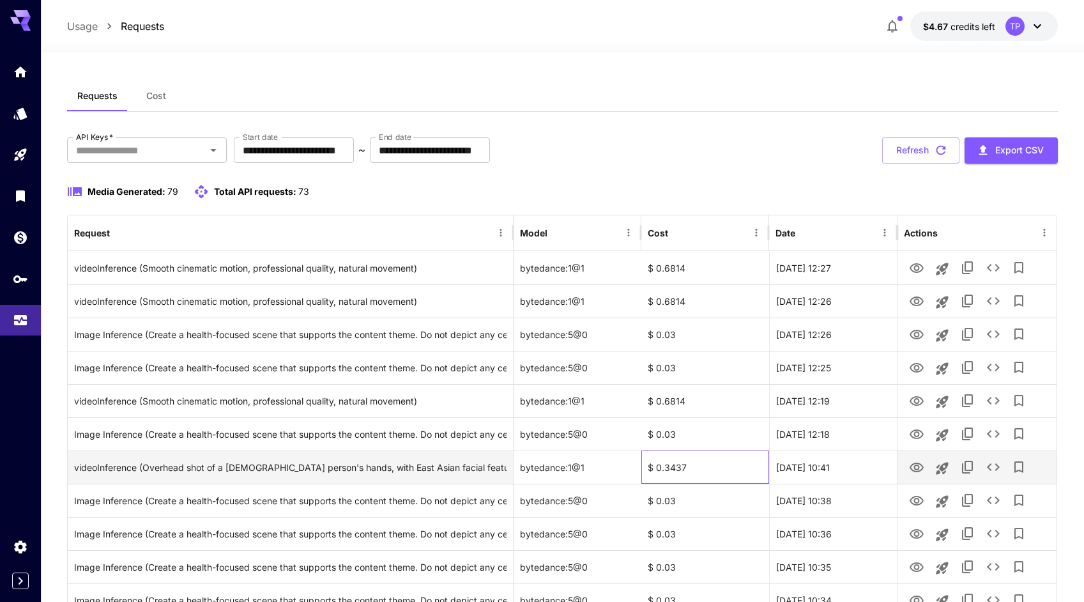
click at [693, 469] on div "$ 0.3437" at bounding box center [705, 466] width 128 height 33
drag, startPoint x: 665, startPoint y: 467, endPoint x: 686, endPoint y: 467, distance: 21.1
click at [686, 467] on div "$ 0.3437" at bounding box center [705, 466] width 128 height 33
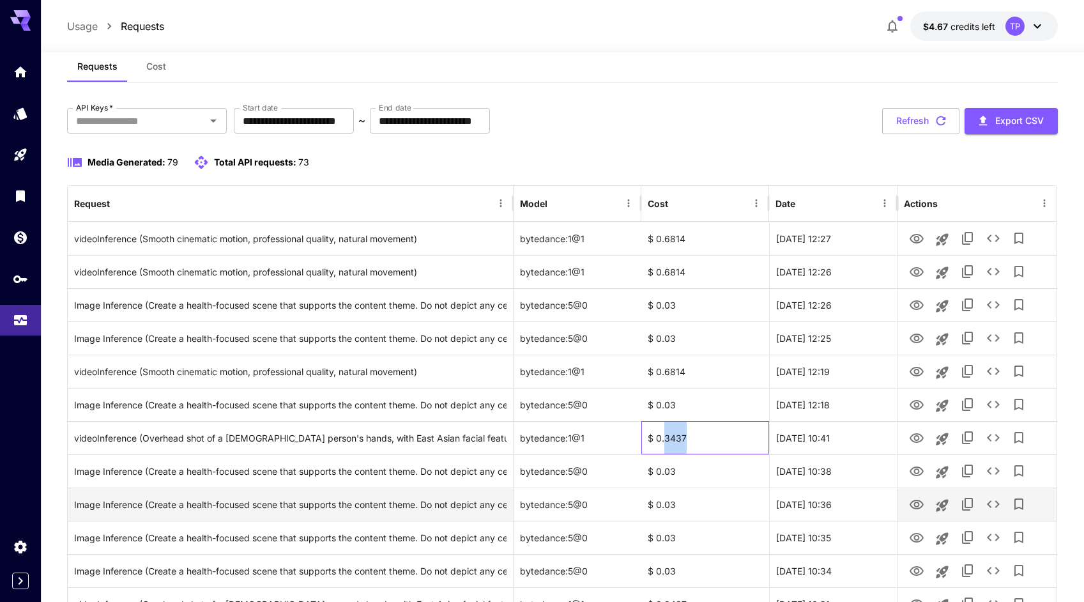
scroll to position [22, 0]
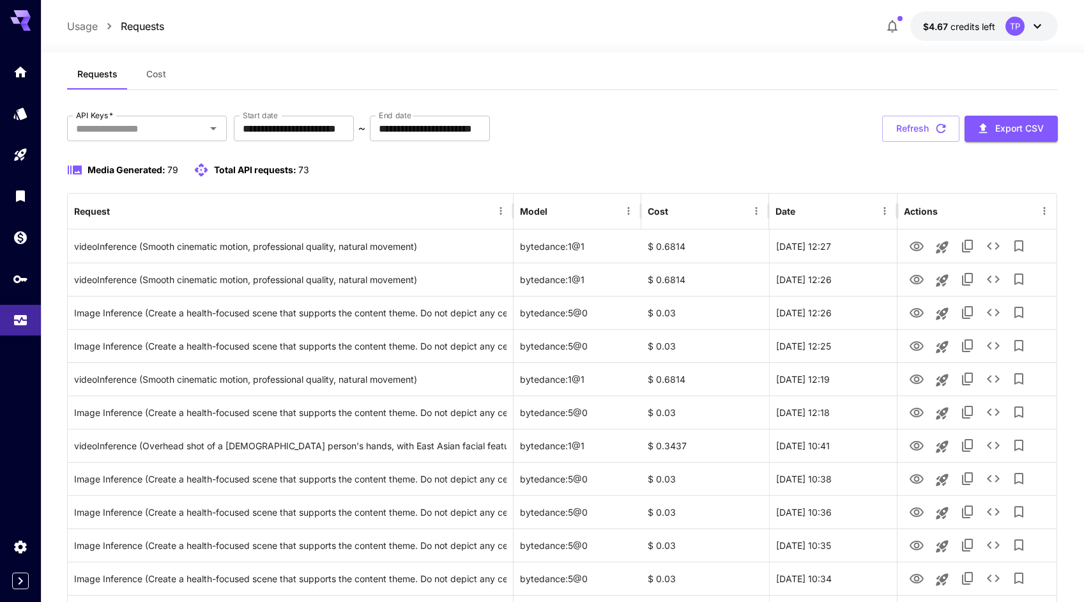
click at [741, 74] on div "Requests Cost" at bounding box center [562, 74] width 990 height 31
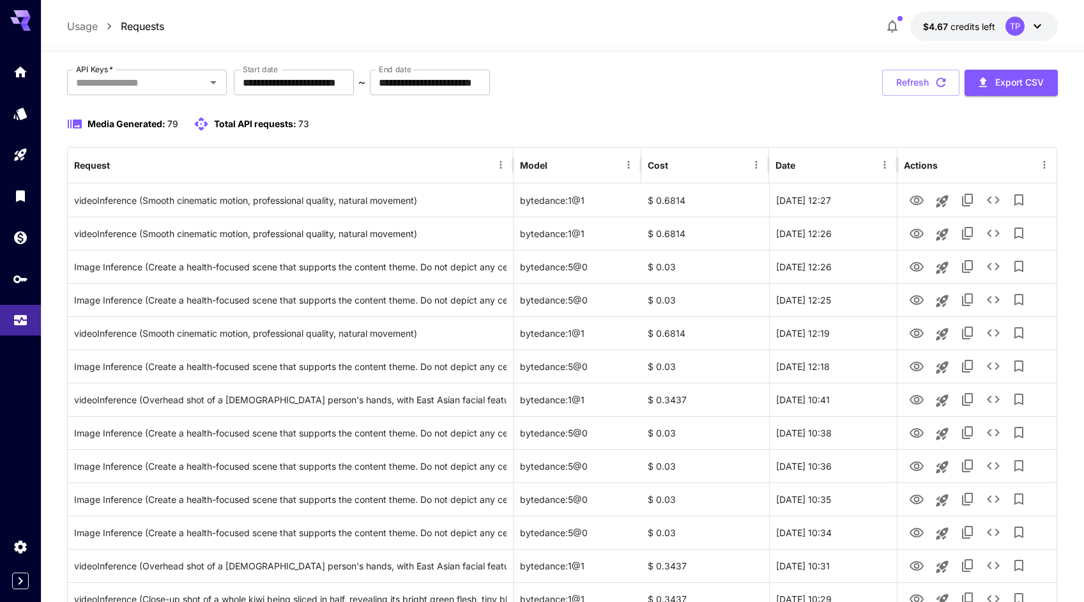
scroll to position [86, 0]
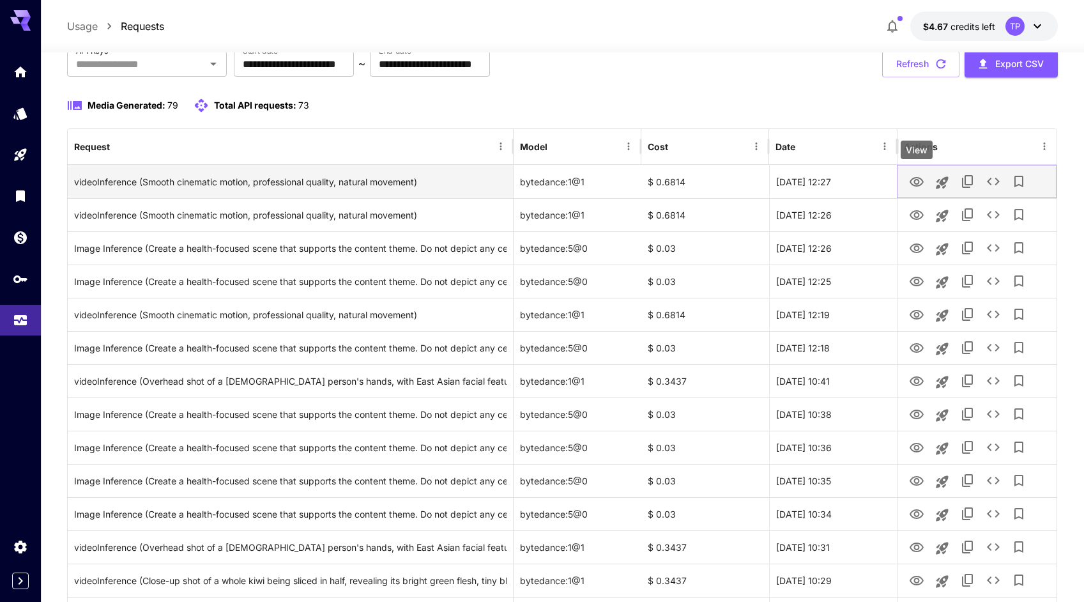
click at [917, 181] on icon "View" at bounding box center [916, 181] width 15 height 15
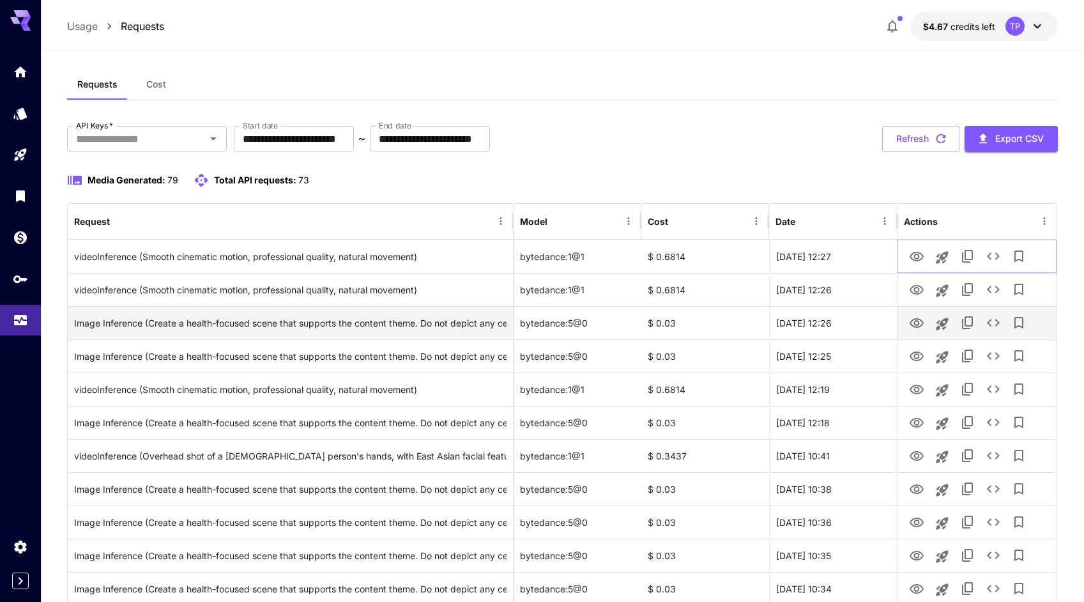
scroll to position [13, 0]
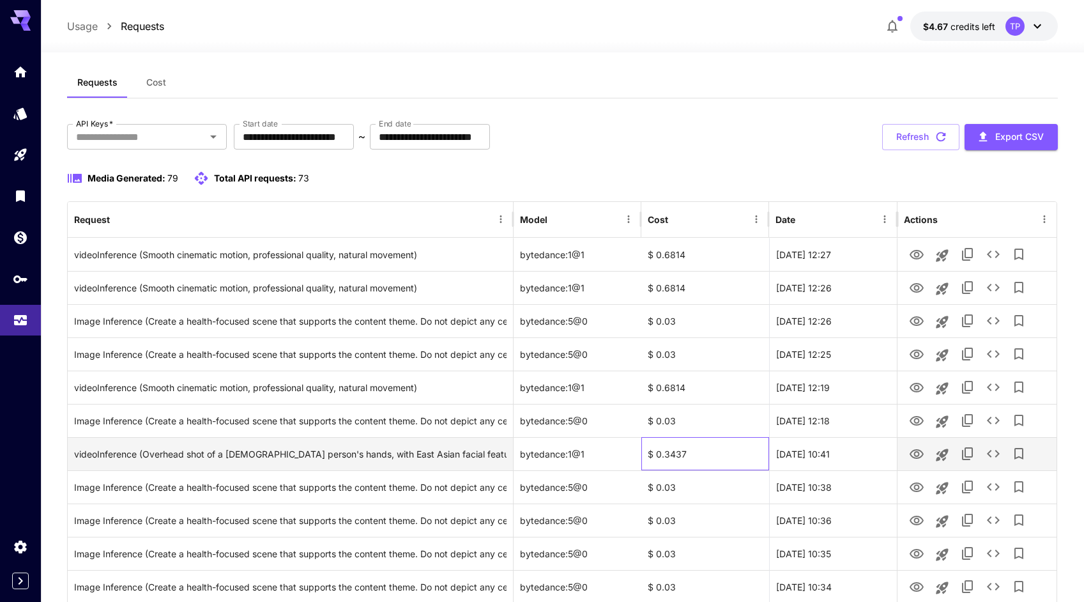
click at [674, 453] on div "$ 0.3437" at bounding box center [705, 453] width 128 height 33
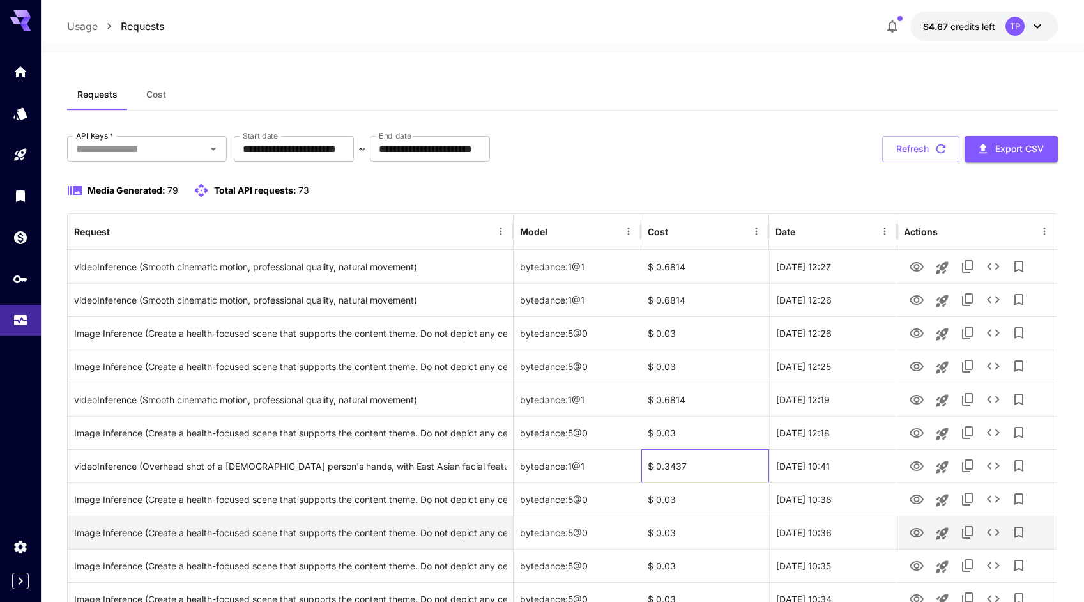
scroll to position [0, 0]
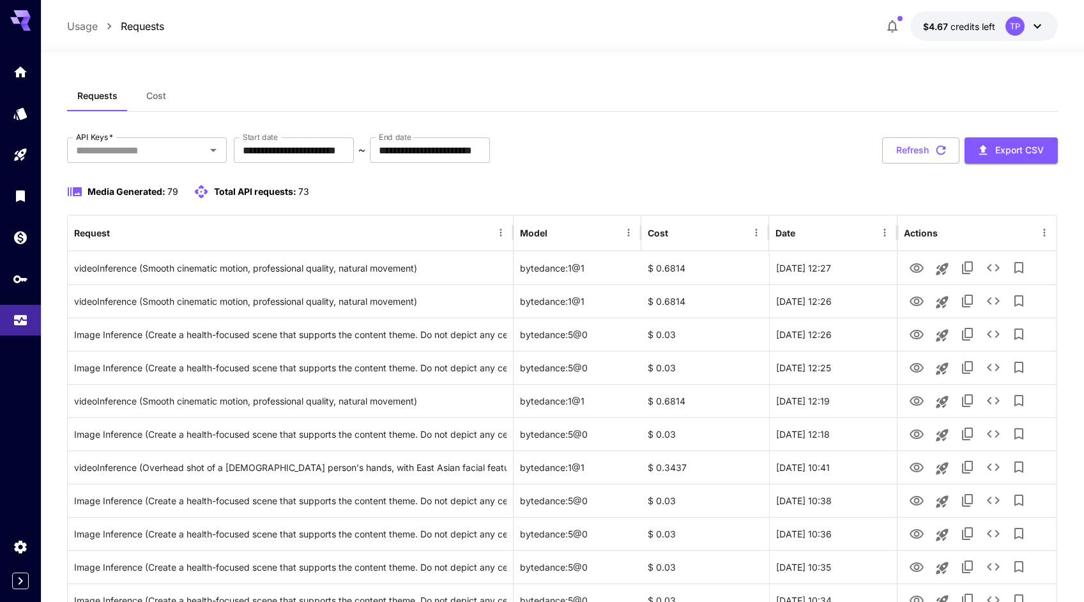
click at [722, 186] on div "Media Generated: 79 Total API requests: 73" at bounding box center [562, 191] width 990 height 15
click at [776, 106] on div "Requests Cost" at bounding box center [562, 95] width 990 height 31
click at [770, 137] on div "**********" at bounding box center [562, 150] width 990 height 26
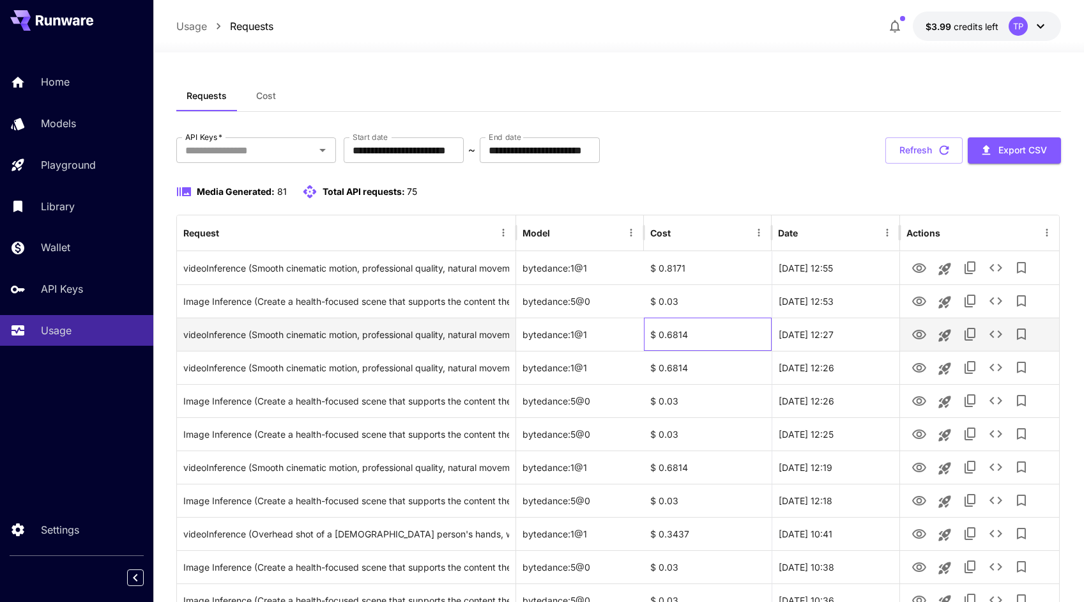
click at [722, 340] on div "$ 0.6814" at bounding box center [708, 333] width 128 height 33
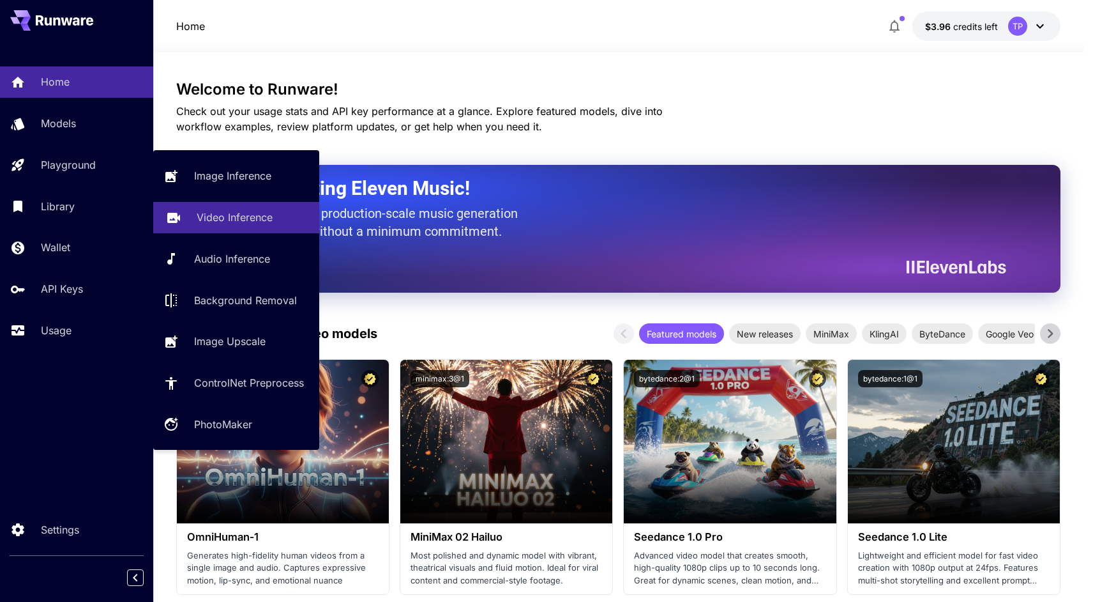
click at [224, 217] on p "Video Inference" at bounding box center [235, 216] width 76 height 15
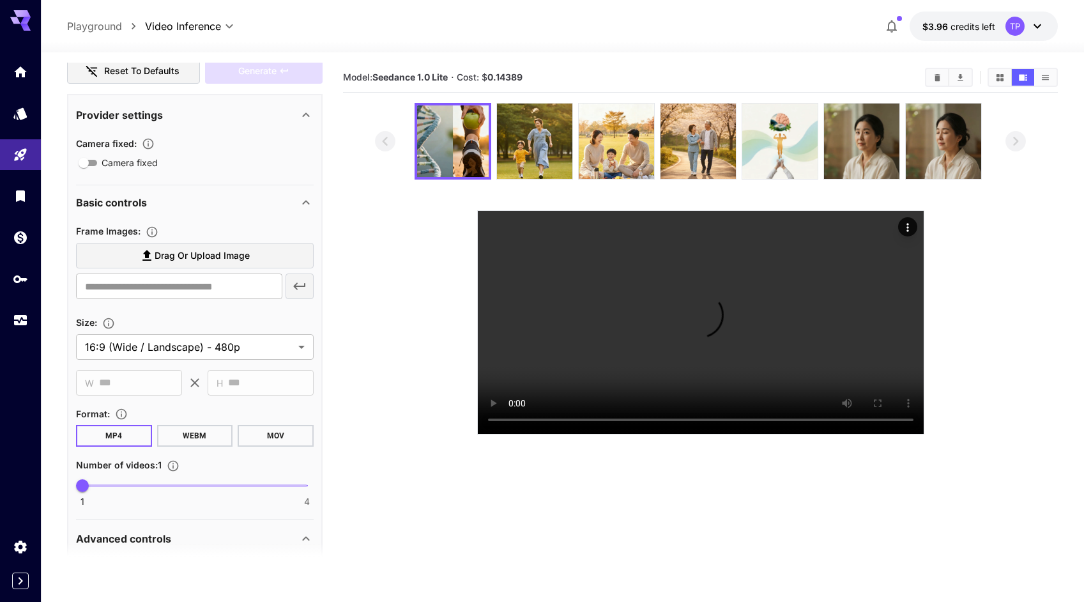
scroll to position [206, 0]
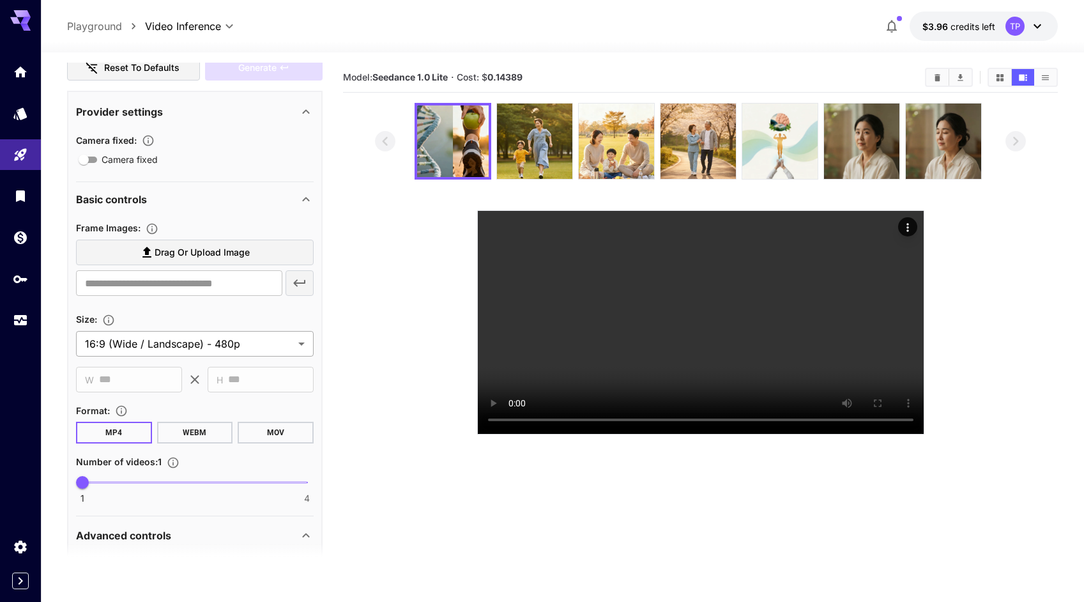
click at [301, 344] on body "**********" at bounding box center [542, 351] width 1084 height 702
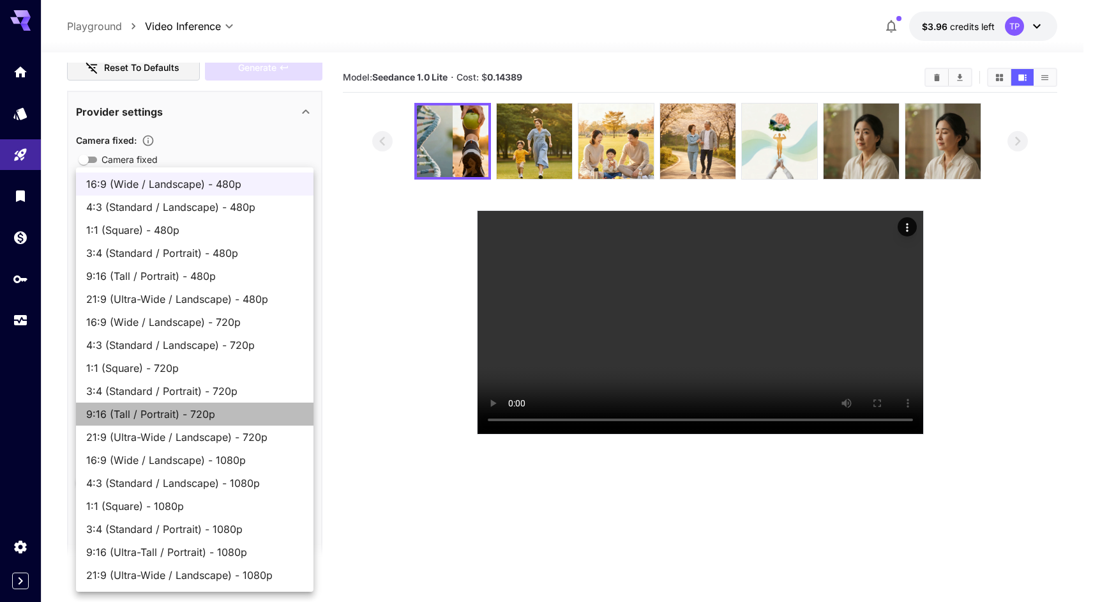
click at [166, 420] on span "9:16 (Tall / Portrait) - 720p" at bounding box center [194, 413] width 217 height 15
type input "**********"
type input "***"
type input "****"
